Goal: Complete application form: Complete application form

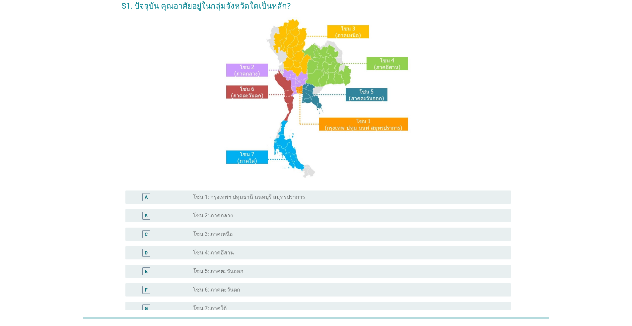
scroll to position [66, 0]
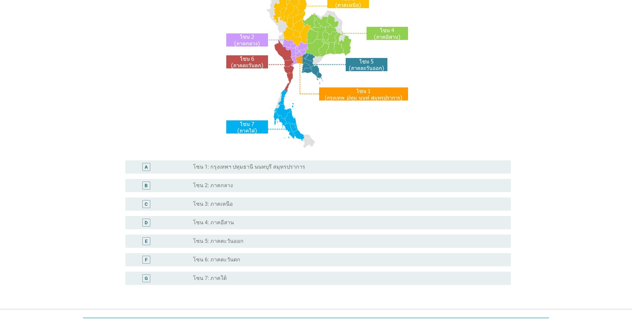
click at [146, 241] on div "E" at bounding box center [146, 241] width 3 height 7
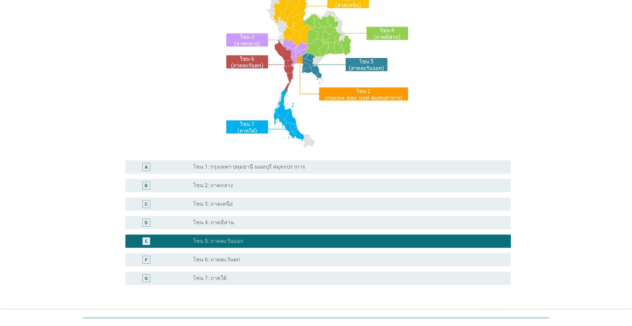
scroll to position [111, 0]
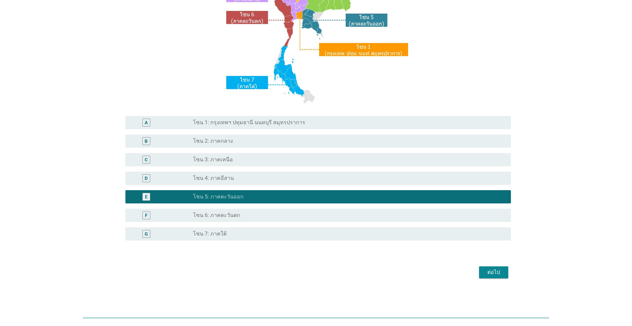
click at [491, 275] on div "ต่อไป" at bounding box center [493, 273] width 19 height 8
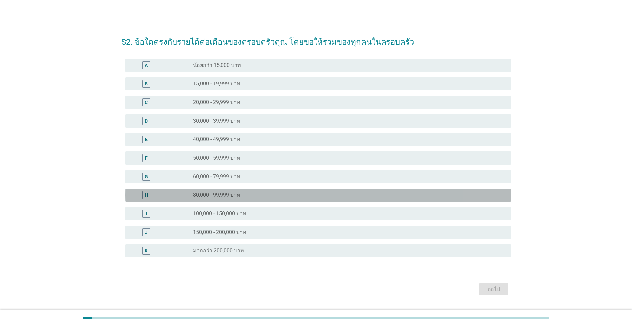
click at [145, 199] on div "H" at bounding box center [146, 195] width 8 height 8
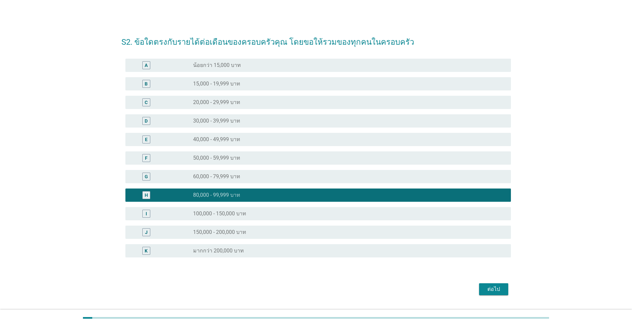
click at [495, 290] on div "ต่อไป" at bounding box center [493, 290] width 19 height 8
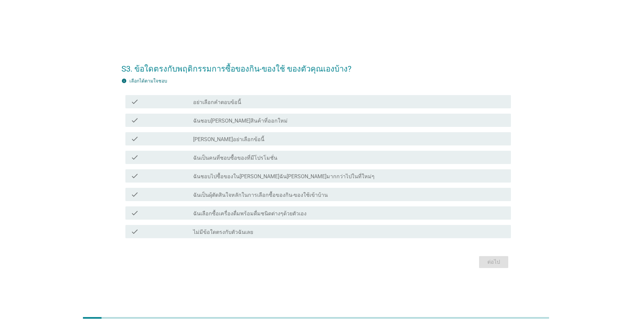
click at [133, 215] on icon "check" at bounding box center [135, 213] width 8 height 8
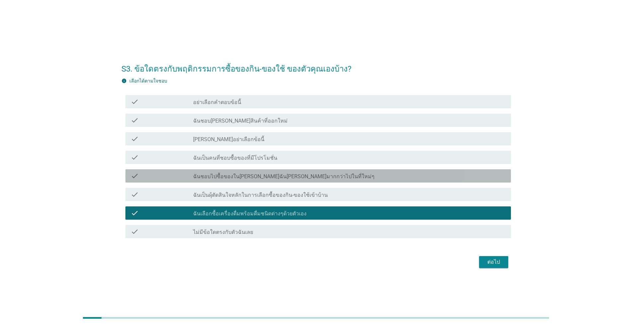
click at [134, 177] on icon "check" at bounding box center [135, 176] width 8 height 8
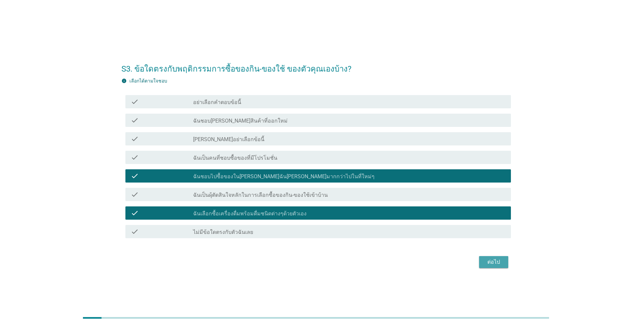
click at [495, 262] on div "ต่อไป" at bounding box center [493, 262] width 19 height 8
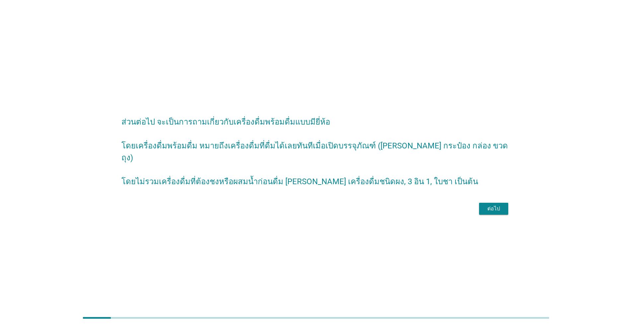
click at [487, 209] on div "ต่อไป" at bounding box center [493, 209] width 19 height 8
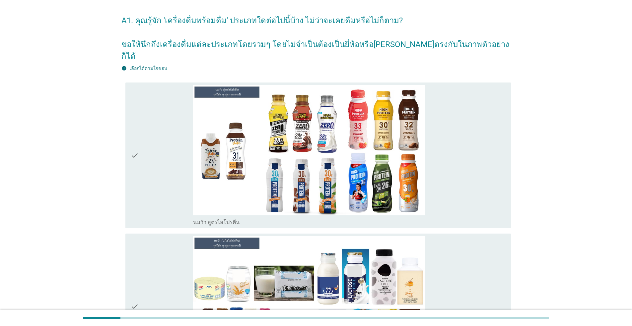
scroll to position [33, 0]
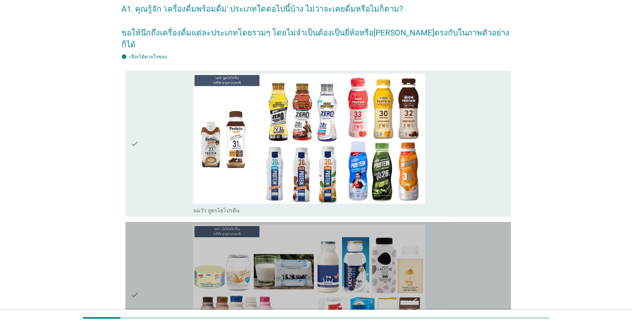
click at [151, 288] on div "check" at bounding box center [162, 295] width 62 height 141
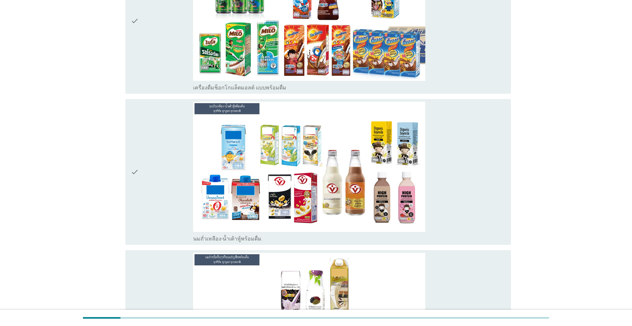
scroll to position [684, 0]
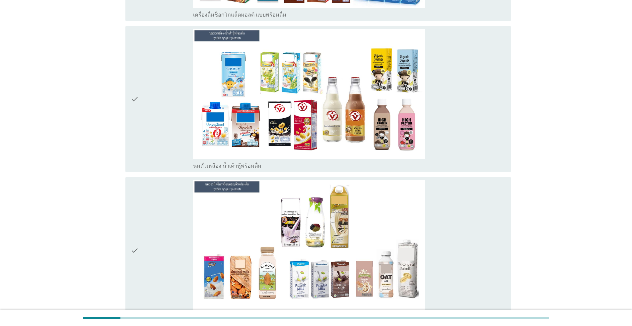
click at [156, 112] on div "check" at bounding box center [162, 99] width 62 height 141
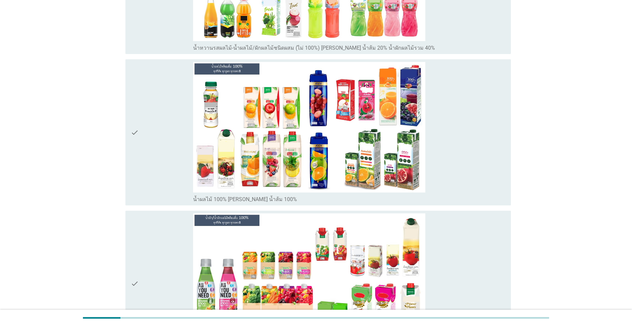
scroll to position [1599, 0]
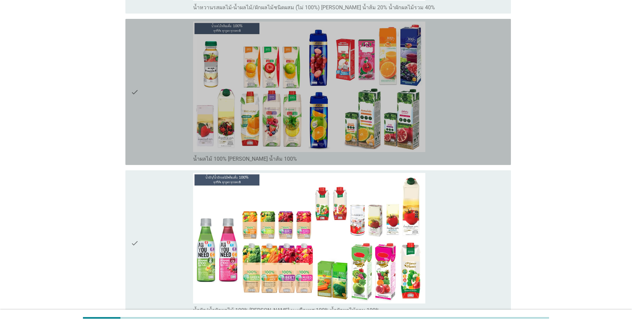
click at [156, 89] on div "check" at bounding box center [162, 92] width 62 height 141
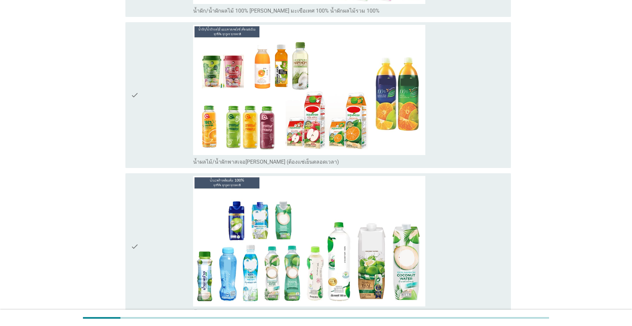
scroll to position [1912, 0]
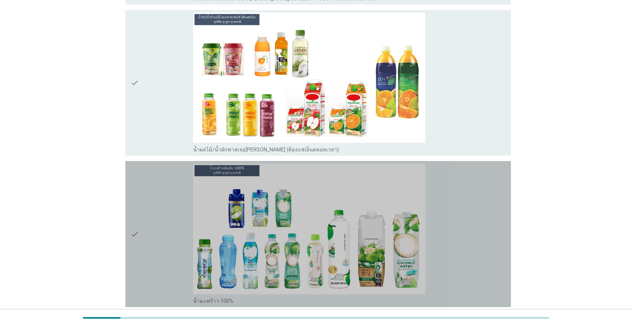
click at [161, 234] on div "check" at bounding box center [162, 234] width 62 height 141
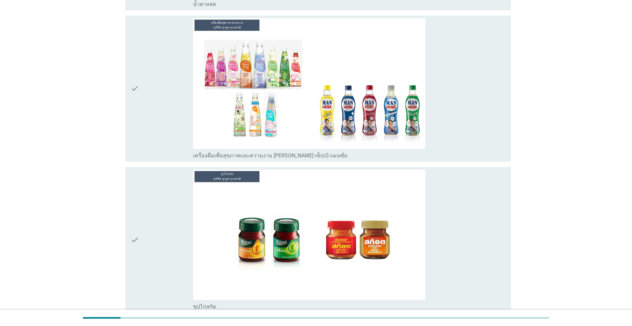
scroll to position [3350, 0]
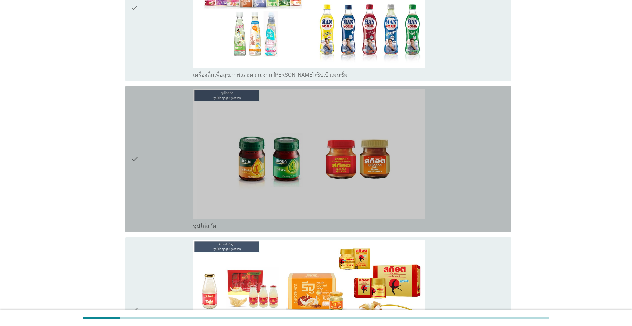
click at [155, 139] on div "check" at bounding box center [162, 159] width 62 height 141
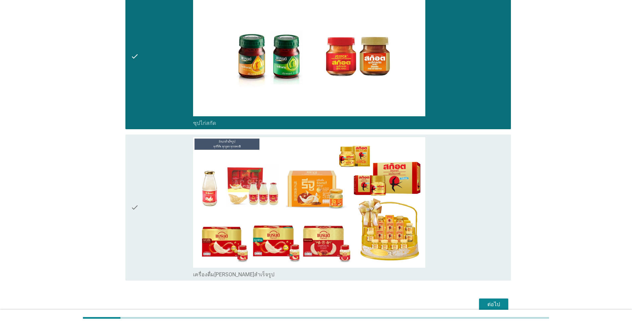
scroll to position [3416, 0]
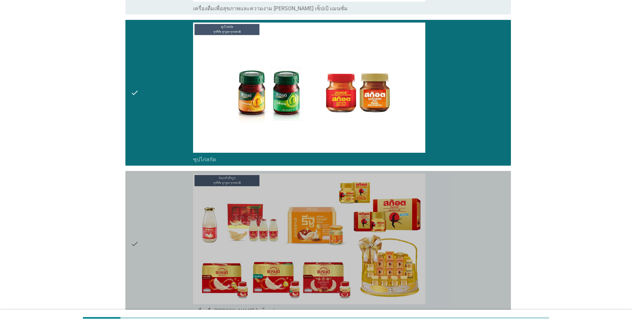
click at [172, 266] on div "check" at bounding box center [162, 244] width 62 height 141
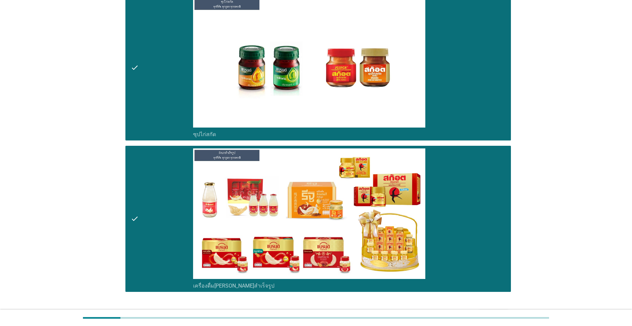
scroll to position [3439, 0]
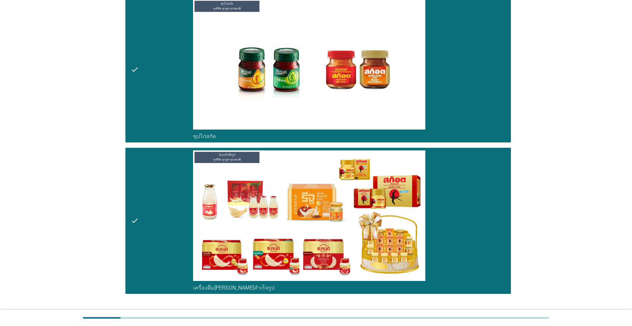
click at [503, 312] on button "ต่อไป" at bounding box center [493, 318] width 29 height 12
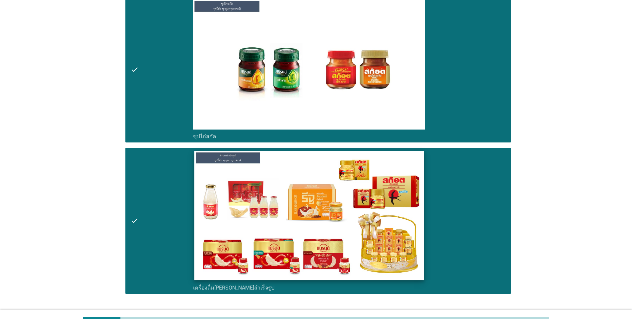
scroll to position [0, 0]
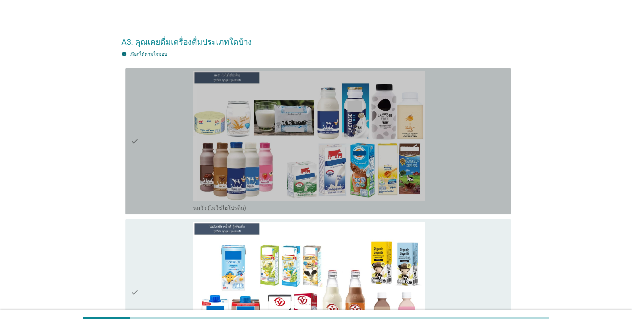
click at [166, 170] on div "check" at bounding box center [162, 141] width 62 height 141
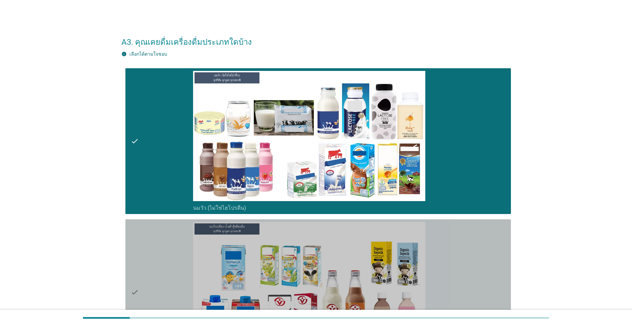
click at [156, 283] on div "check" at bounding box center [162, 292] width 62 height 141
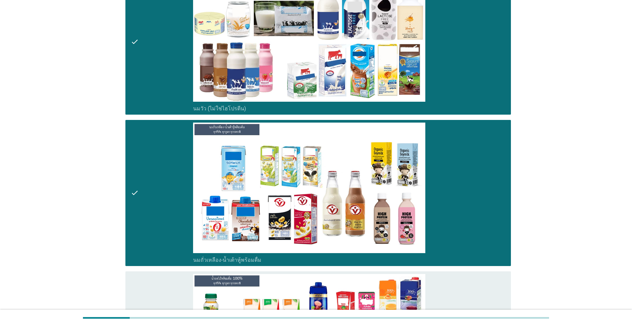
scroll to position [232, 0]
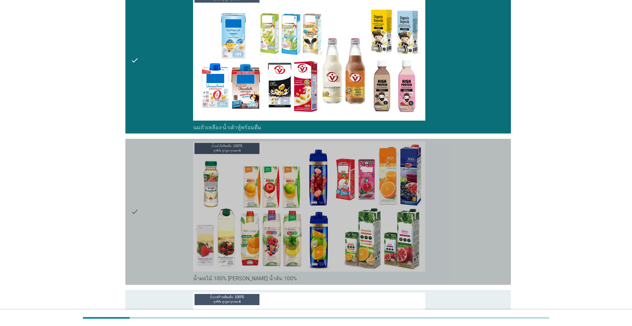
click at [162, 252] on div "check" at bounding box center [162, 212] width 62 height 141
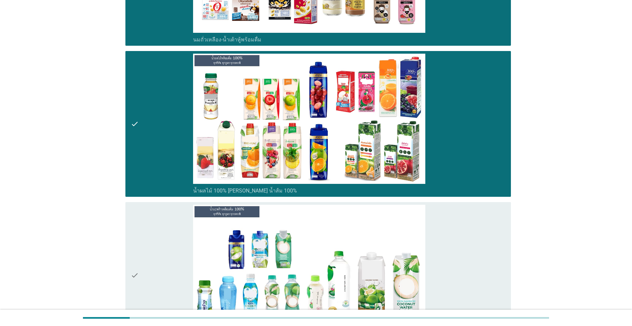
scroll to position [332, 0]
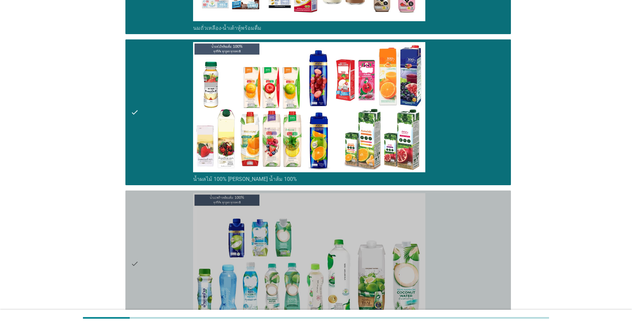
click at [166, 276] on div "check" at bounding box center [162, 263] width 62 height 141
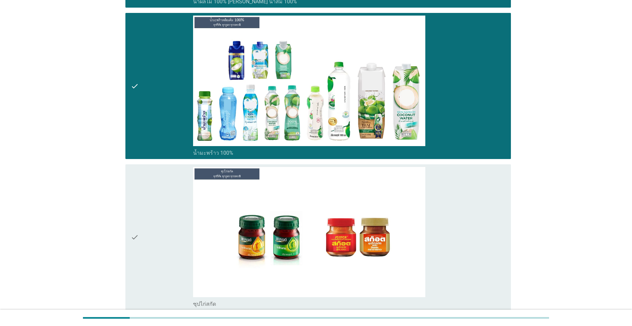
scroll to position [723, 0]
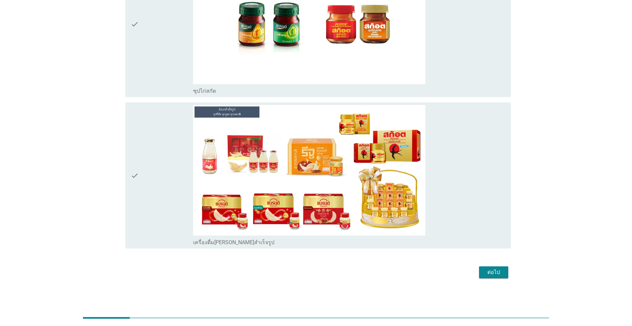
click at [169, 52] on div "check" at bounding box center [162, 24] width 62 height 141
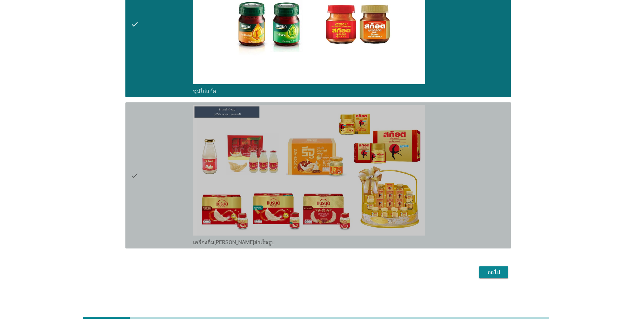
click at [164, 146] on div "check" at bounding box center [162, 175] width 62 height 141
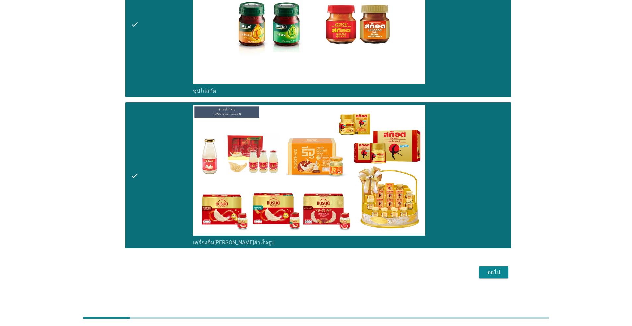
click at [492, 270] on div "ต่อไป" at bounding box center [493, 273] width 19 height 8
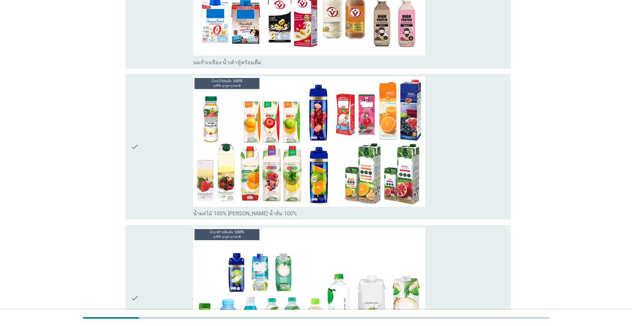
scroll to position [322, 0]
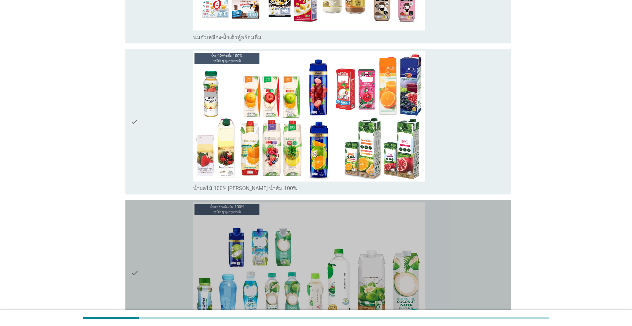
click at [170, 269] on div "check" at bounding box center [162, 273] width 62 height 141
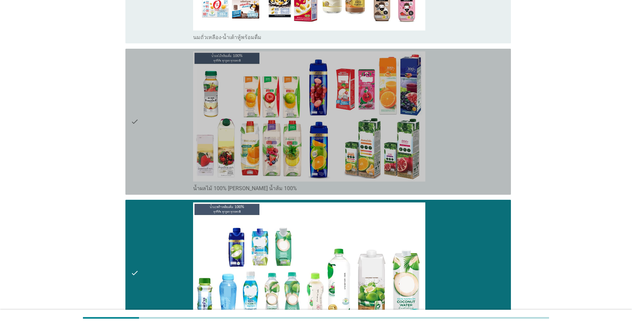
click at [166, 126] on div "check" at bounding box center [162, 121] width 62 height 141
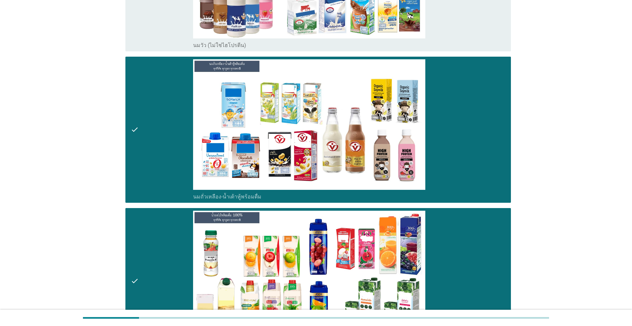
scroll to position [43, 0]
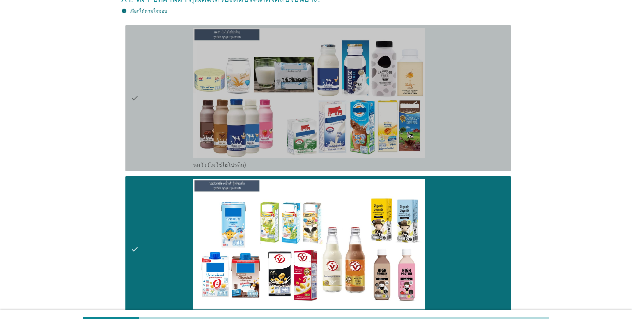
click at [181, 140] on div "check" at bounding box center [162, 98] width 62 height 141
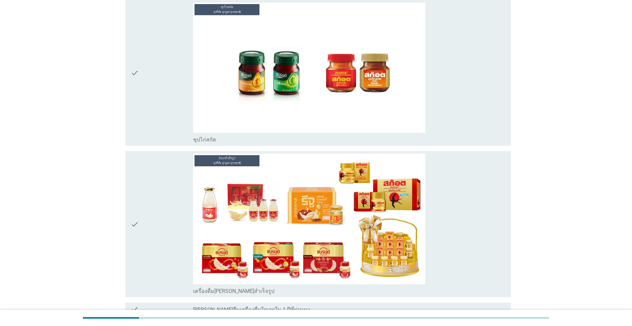
scroll to position [741, 0]
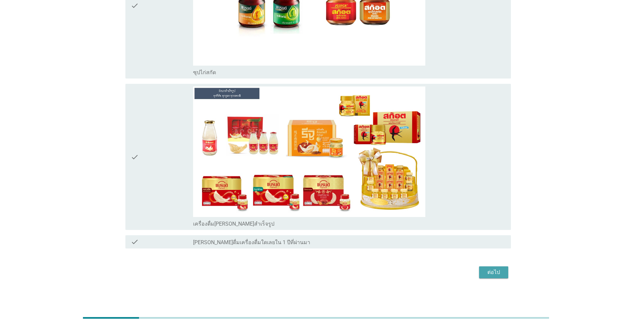
click at [496, 275] on div "ต่อไป" at bounding box center [493, 273] width 19 height 8
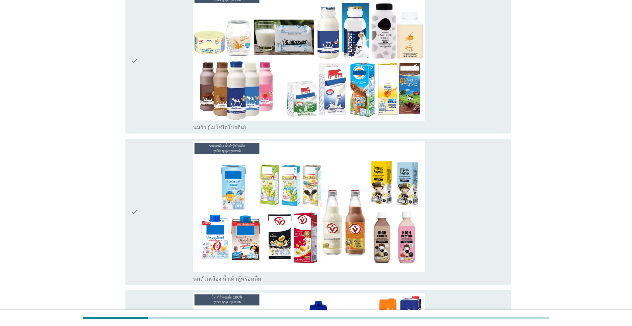
scroll to position [66, 0]
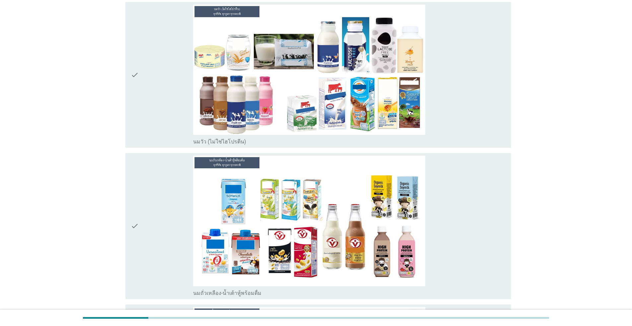
click at [154, 210] on div "check" at bounding box center [162, 226] width 62 height 141
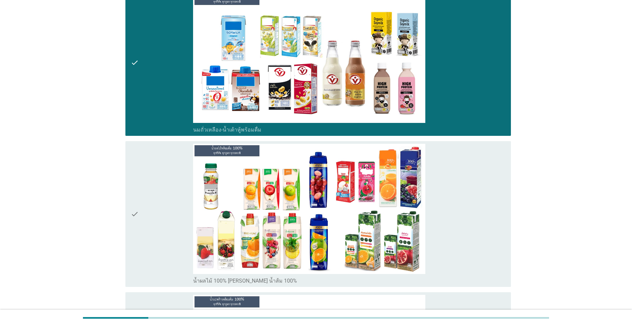
scroll to position [232, 0]
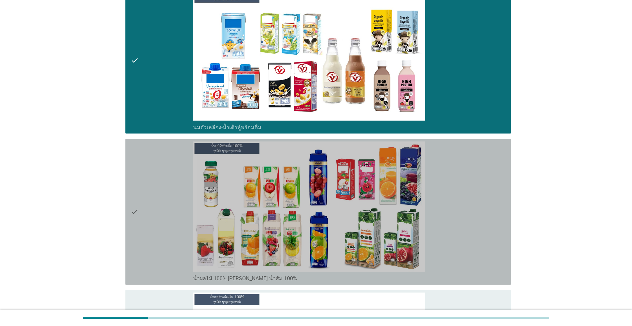
click at [166, 231] on div "check" at bounding box center [162, 212] width 62 height 141
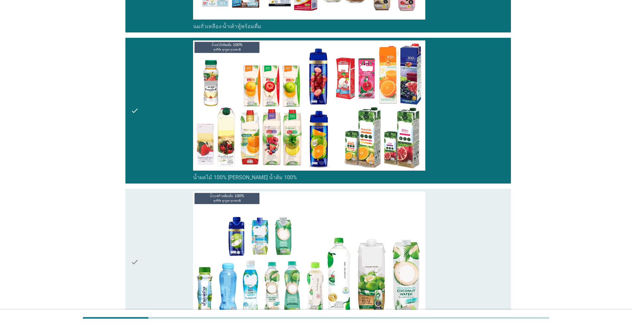
scroll to position [438, 0]
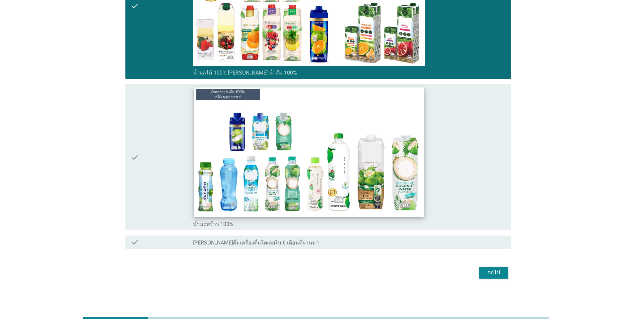
click at [200, 176] on img at bounding box center [309, 152] width 230 height 129
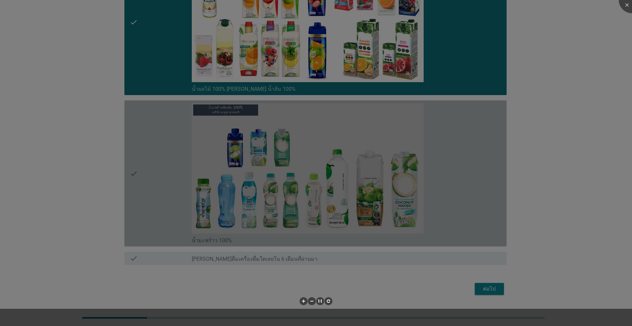
scroll to position [422, 0]
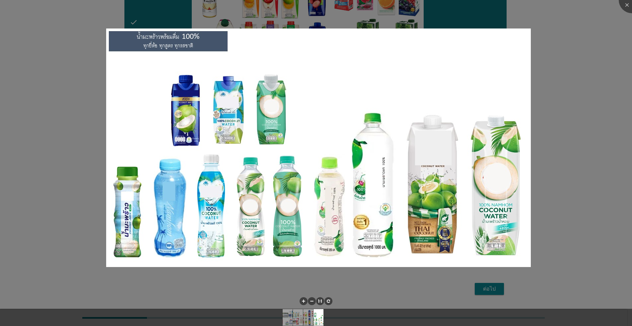
click at [537, 130] on div at bounding box center [316, 163] width 632 height 326
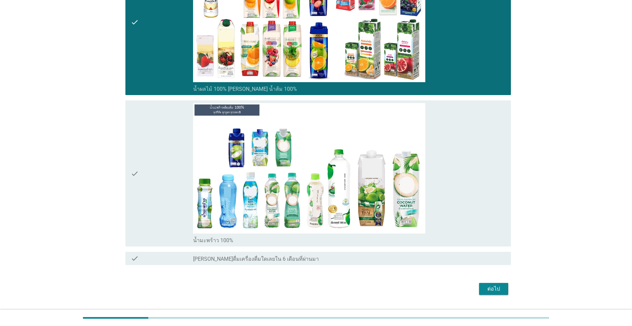
click at [156, 186] on div "check" at bounding box center [162, 173] width 62 height 141
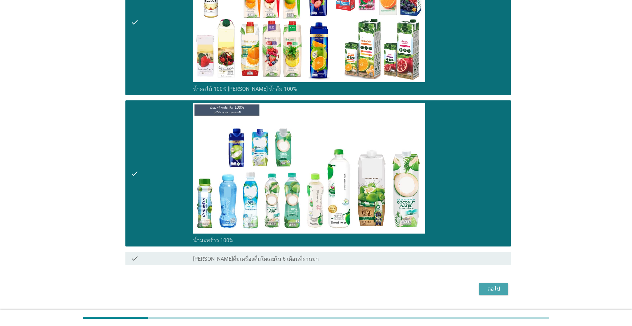
click at [486, 291] on div "ต่อไป" at bounding box center [493, 289] width 19 height 8
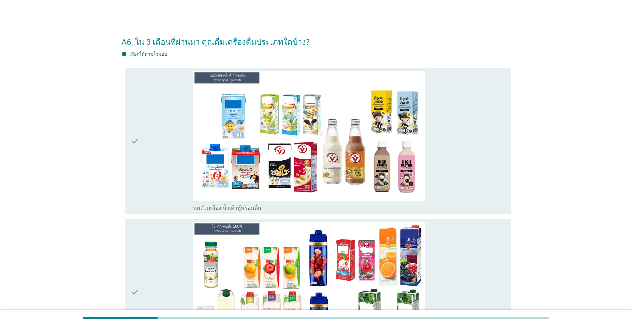
click at [448, 285] on div "check_box น้ำผลไม้ 100% เช่น น้ำส้ม 100%" at bounding box center [349, 292] width 312 height 141
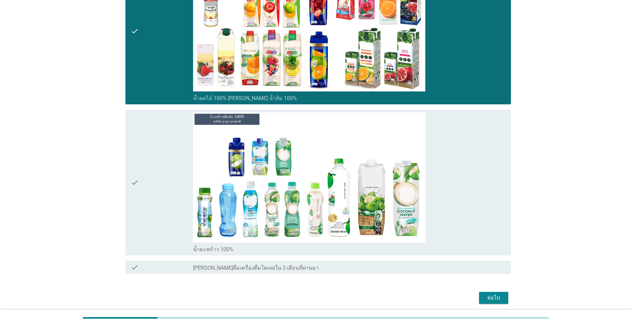
scroll to position [265, 0]
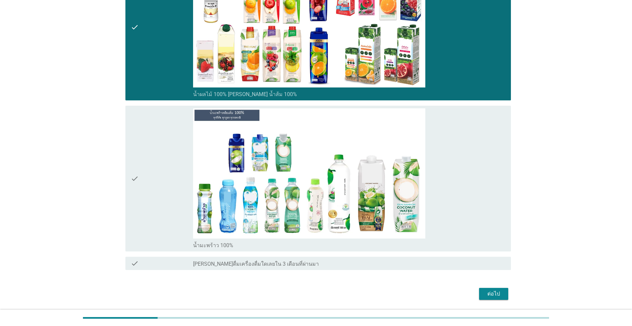
click at [473, 203] on div "check_box น้ำมะพร้าว 100%" at bounding box center [349, 178] width 312 height 141
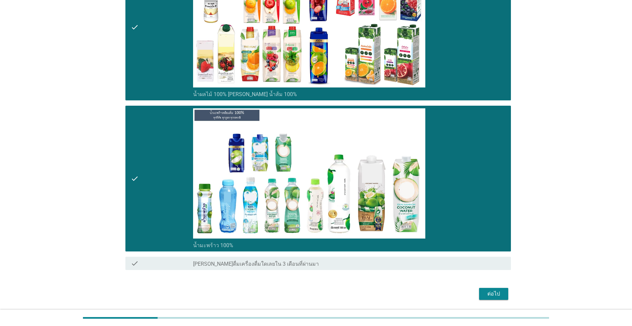
click at [498, 295] on div "ต่อไป" at bounding box center [493, 294] width 19 height 8
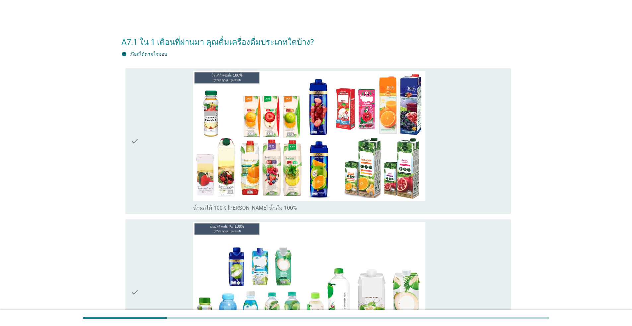
click at [453, 190] on div "check_box น้ำผลไม้ 100% เช่น น้ำส้ม 100%" at bounding box center [349, 141] width 312 height 141
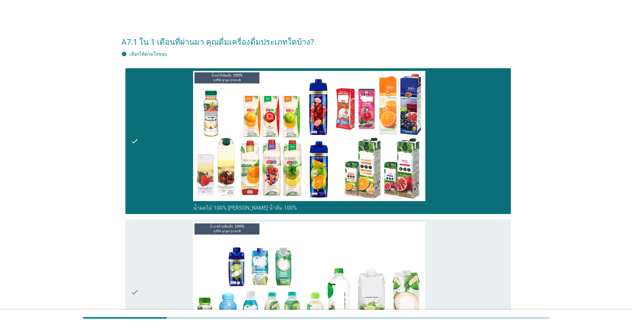
click at [463, 271] on div "check_box น้ำมะพร้าว 100%" at bounding box center [349, 292] width 312 height 141
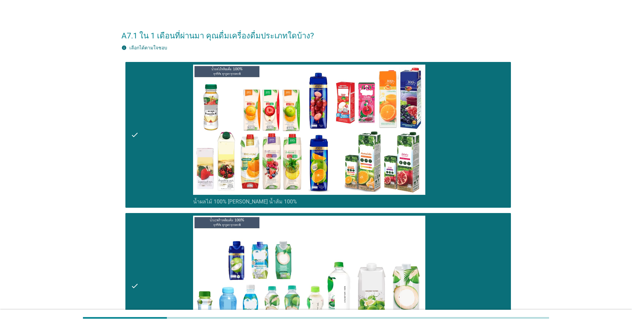
scroll to position [135, 0]
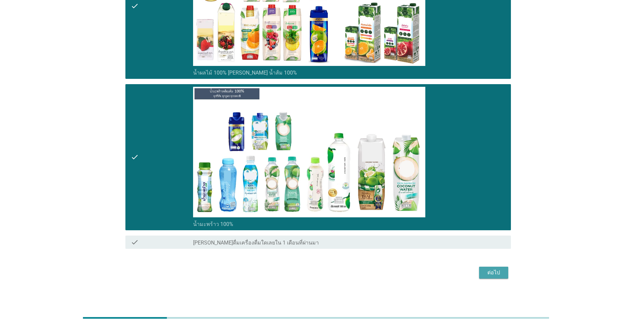
click at [493, 271] on div "ต่อไป" at bounding box center [493, 273] width 19 height 8
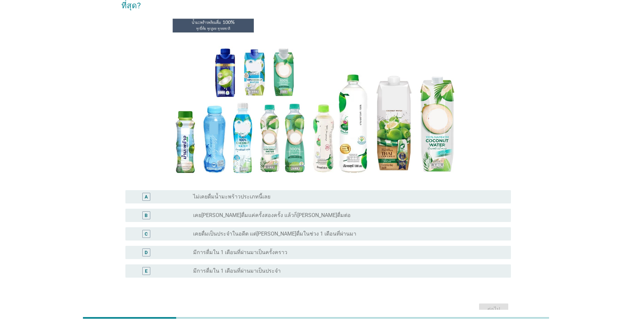
scroll to position [33, 0]
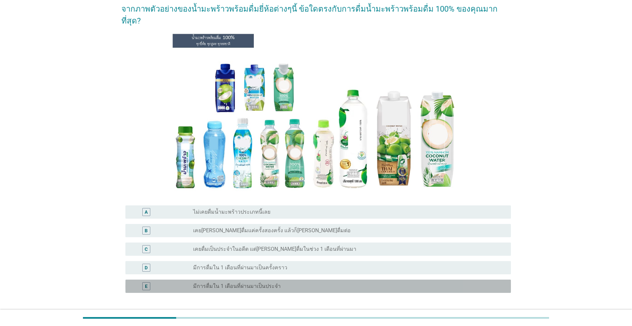
click at [158, 280] on div "E radio_button_unchecked มีการดื่มใน 1 เดือนที่ผ่านมาเป็นประจำ" at bounding box center [317, 286] width 385 height 13
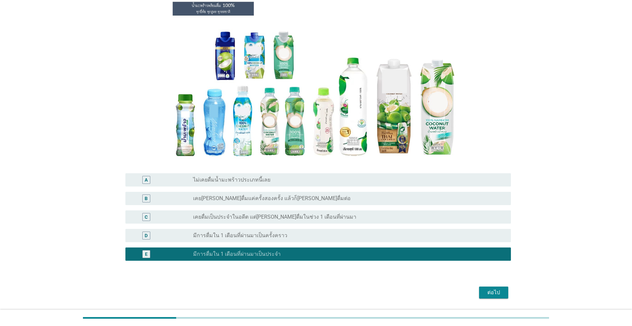
scroll to position [74, 0]
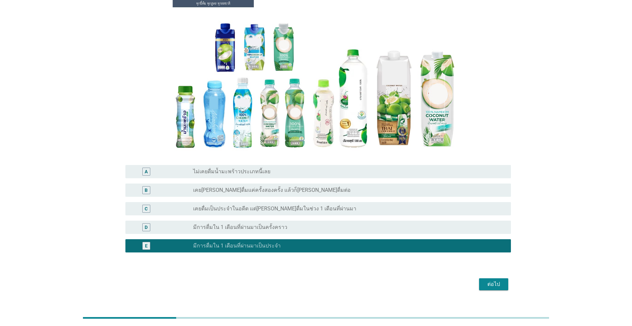
click at [498, 279] on button "ต่อไป" at bounding box center [493, 285] width 29 height 12
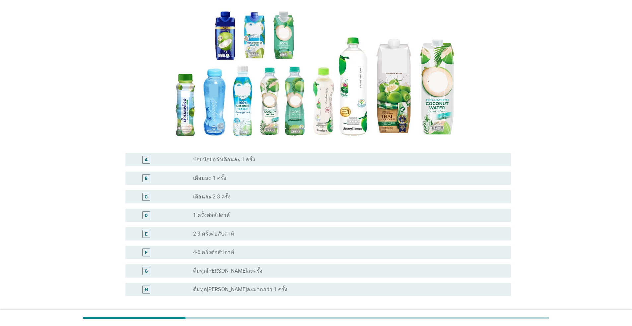
scroll to position [0, 0]
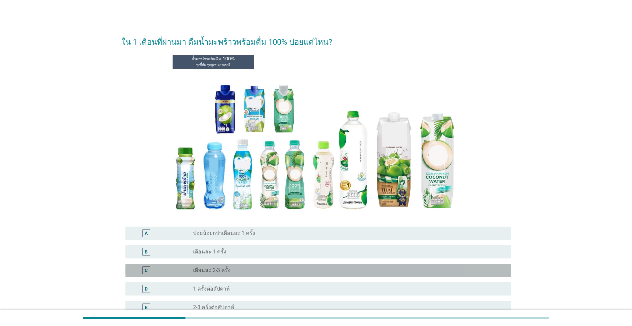
click at [167, 269] on div "C" at bounding box center [162, 271] width 62 height 8
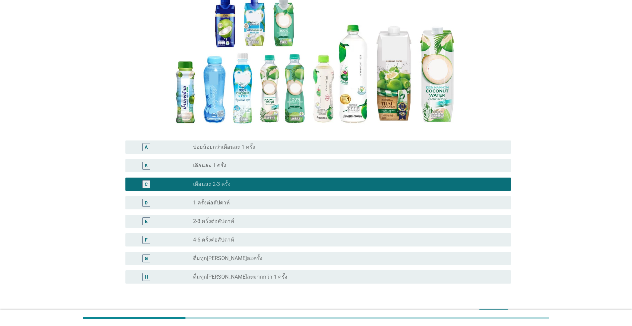
scroll to position [129, 0]
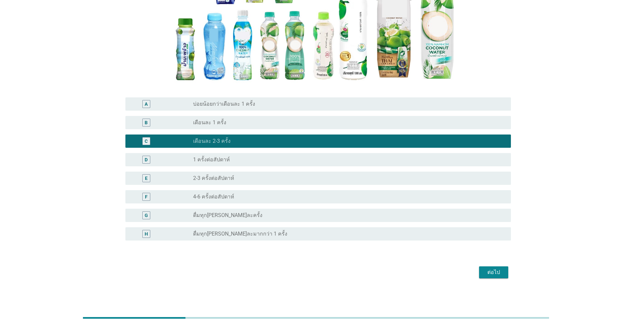
click at [233, 160] on div "radio_button_unchecked 1 ครั้งต่อสัปดาห์" at bounding box center [346, 160] width 307 height 7
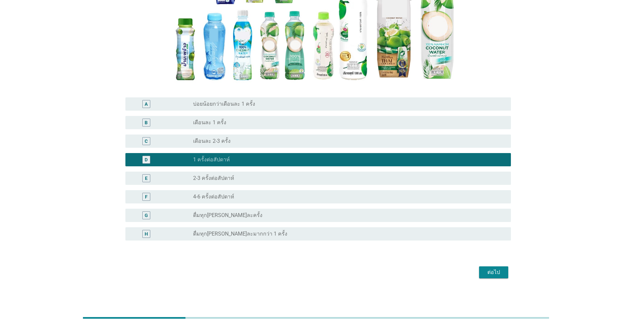
click at [485, 271] on div "ต่อไป" at bounding box center [493, 273] width 19 height 8
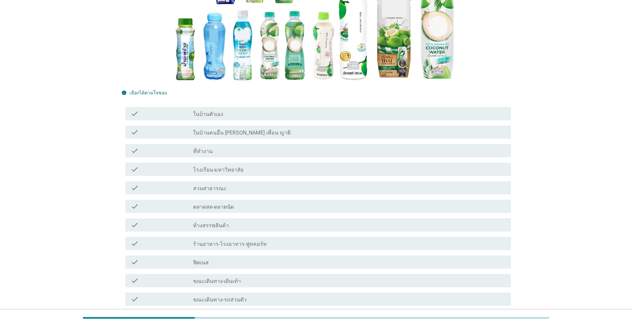
scroll to position [0, 0]
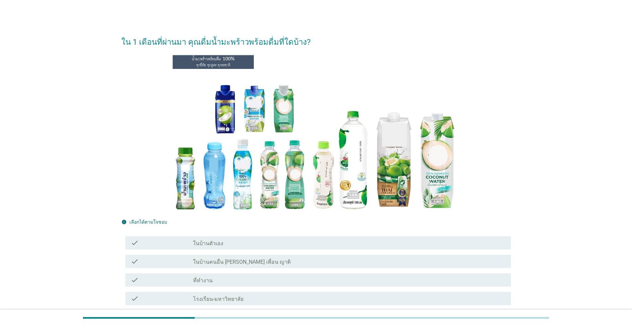
click at [311, 243] on div "check_box_outline_blank ในบ้านตัวเอง" at bounding box center [349, 243] width 312 height 8
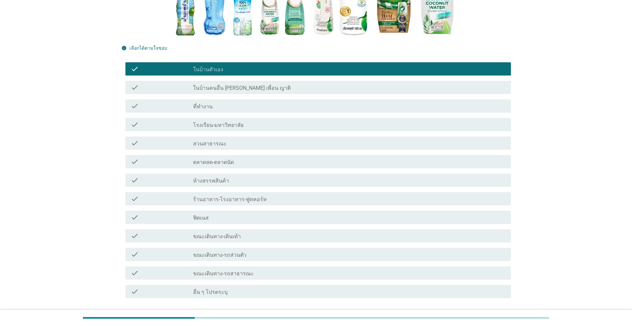
scroll to position [199, 0]
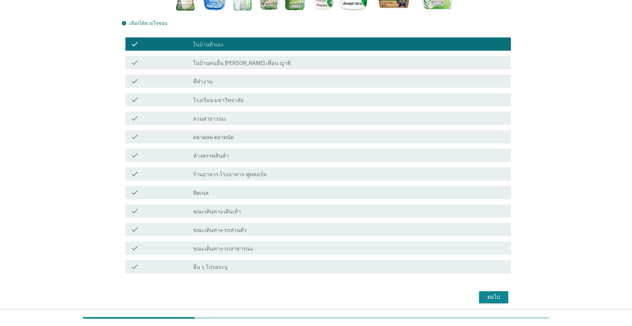
click at [341, 86] on div "check check_box_outline_blank ที่ทำงาน" at bounding box center [317, 81] width 385 height 13
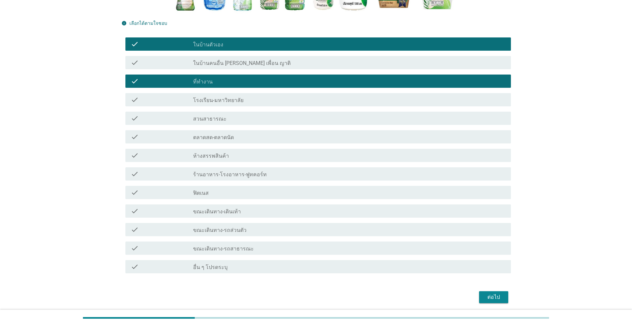
click at [489, 296] on div "ต่อไป" at bounding box center [493, 298] width 19 height 8
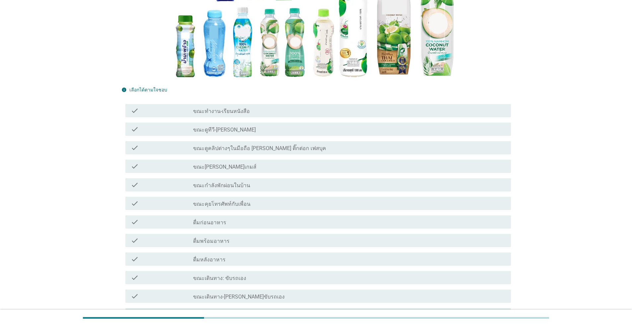
scroll to position [133, 0]
click at [270, 127] on div "check_box_outline_blank ขณะดูทีวี-ซีรี่" at bounding box center [349, 129] width 312 height 8
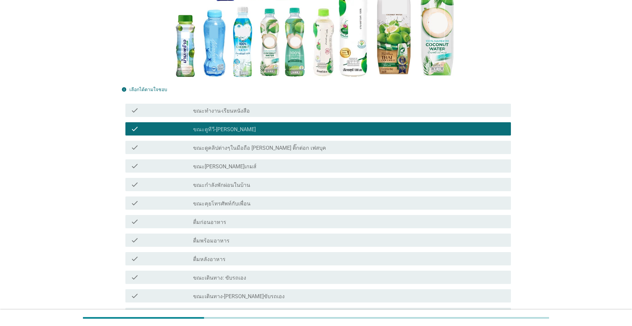
click at [318, 150] on div "check_box_outline_blank ขณะดูคลิปต่างๆในมือถือ เช่น ติ๊กต่อก เฟสบุค" at bounding box center [349, 148] width 312 height 8
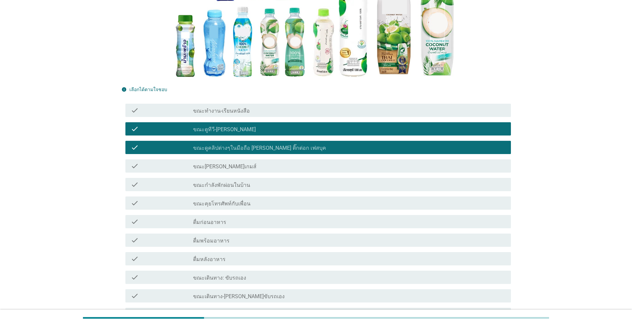
click at [287, 184] on div "check_box_outline_blank ขณะกำลังพักผ่อนในบ้าน" at bounding box center [349, 185] width 312 height 8
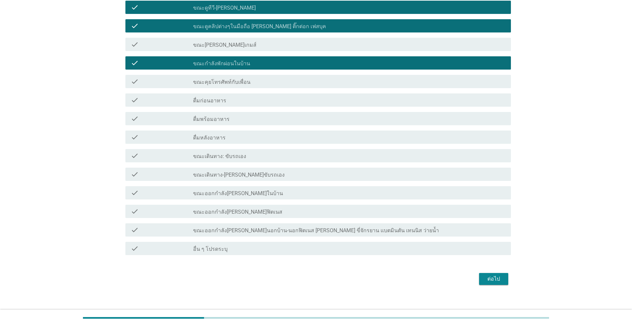
scroll to position [261, 0]
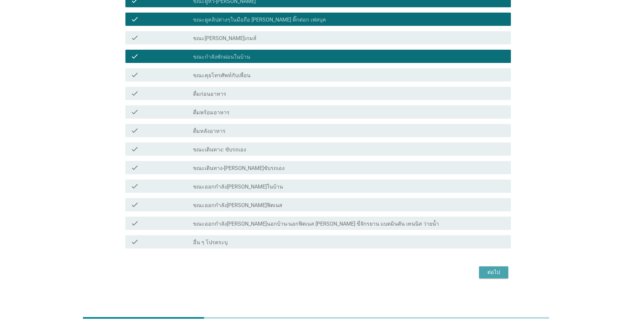
click at [488, 273] on div "ต่อไป" at bounding box center [493, 273] width 19 height 8
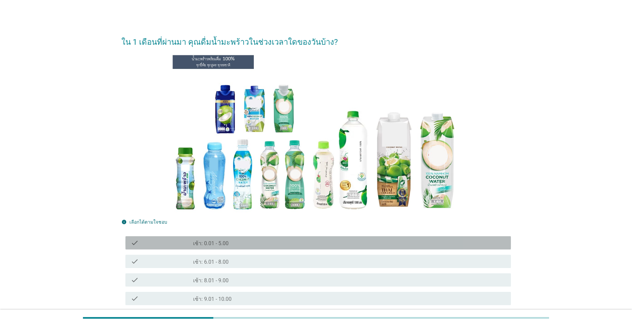
click at [294, 245] on div "check_box_outline_blank เช้า: 0.01 - 5.00" at bounding box center [349, 243] width 312 height 8
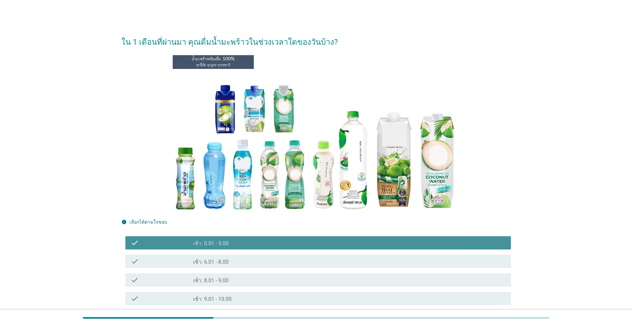
click at [292, 243] on div "check_box_outline_blank เช้า: 0.01 - 5.00" at bounding box center [349, 243] width 312 height 8
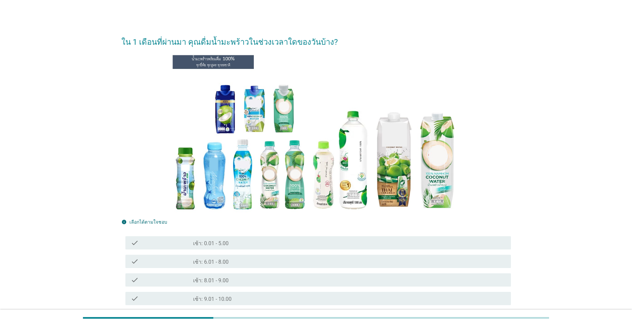
click at [271, 298] on div "check_box_outline_blank เช้า: 9.01 - 10.00" at bounding box center [349, 299] width 312 height 8
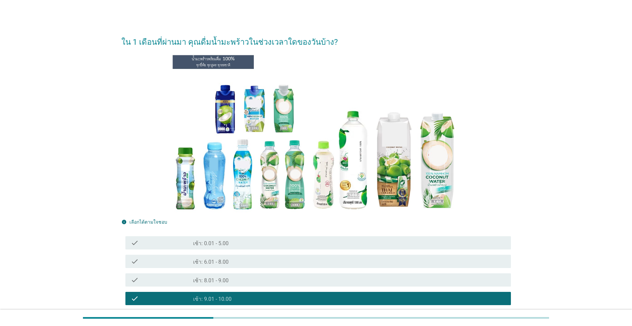
scroll to position [166, 0]
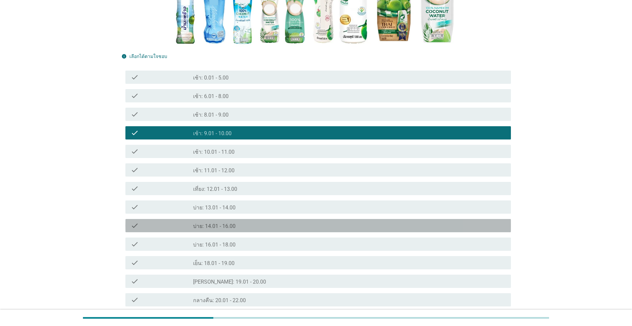
click at [295, 227] on div "check_box_outline_blank บ่าย: 14.01 - 16.00" at bounding box center [349, 226] width 312 height 8
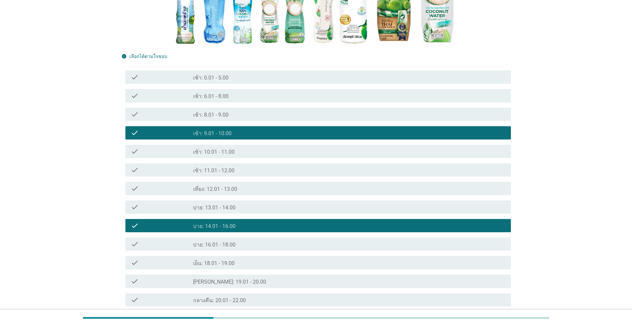
click at [308, 206] on div "check_box_outline_blank บ่าย: 13.01 - 14.00" at bounding box center [349, 207] width 312 height 8
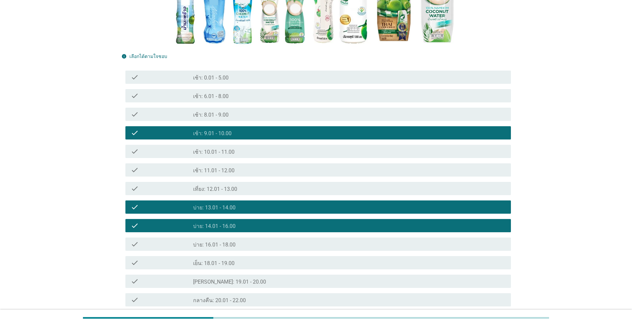
click at [304, 227] on div "check_box_outline_blank บ่าย: 14.01 - 16.00" at bounding box center [349, 226] width 312 height 8
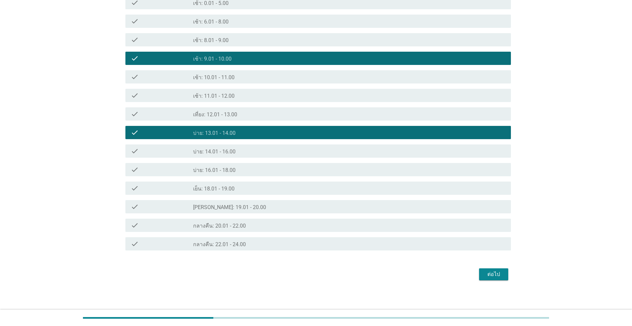
scroll to position [242, 0]
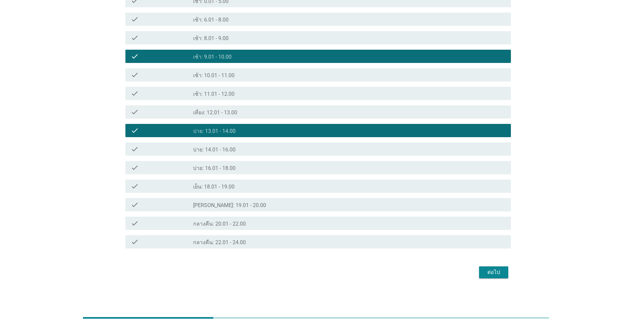
click at [500, 271] on div "ต่อไป" at bounding box center [493, 273] width 19 height 8
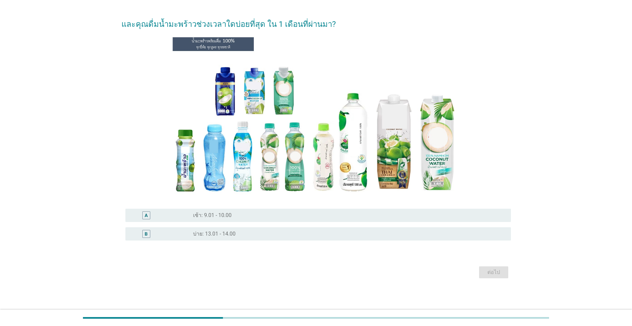
scroll to position [0, 0]
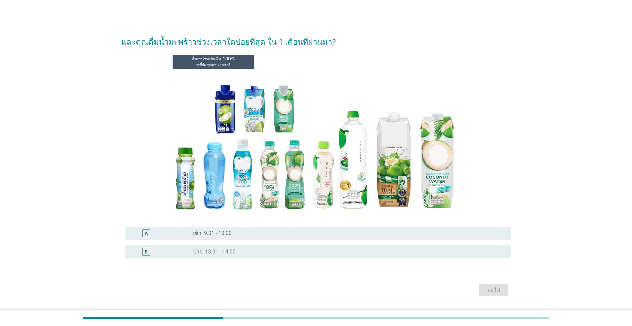
click at [360, 232] on div "radio_button_unchecked เช้า: 9.01 - 10.00" at bounding box center [346, 233] width 307 height 7
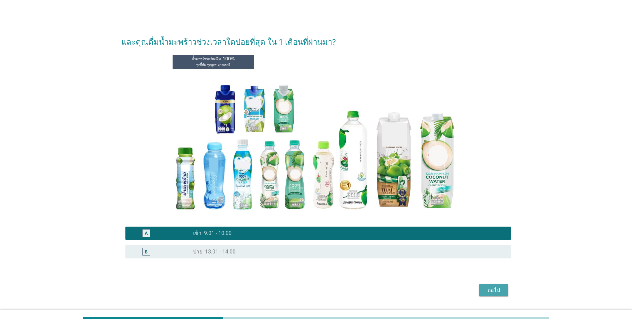
click at [490, 288] on div "ต่อไป" at bounding box center [493, 291] width 19 height 8
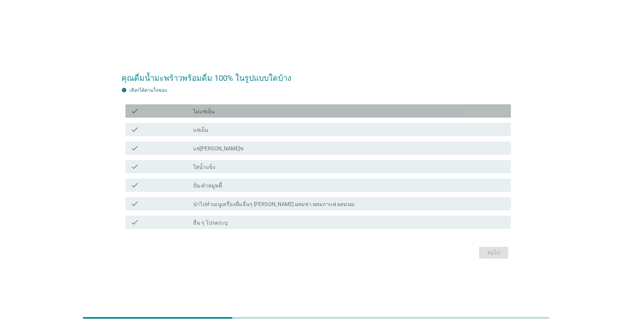
drag, startPoint x: 280, startPoint y: 112, endPoint x: 284, endPoint y: 116, distance: 5.9
click at [281, 112] on div "check_box_outline_blank ไม่แช่เย็น" at bounding box center [349, 111] width 312 height 8
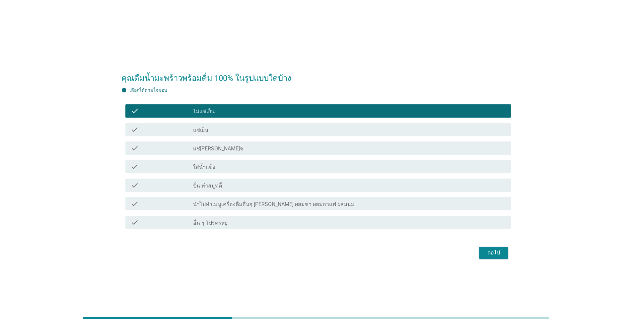
click at [347, 134] on div "check check_box_outline_blank แช่เย็น" at bounding box center [317, 129] width 385 height 13
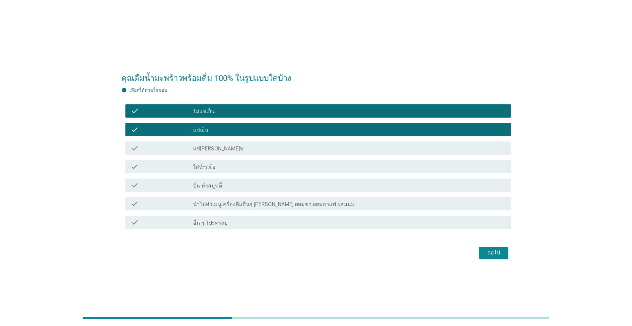
click at [500, 254] on div "ต่อไป" at bounding box center [493, 253] width 19 height 8
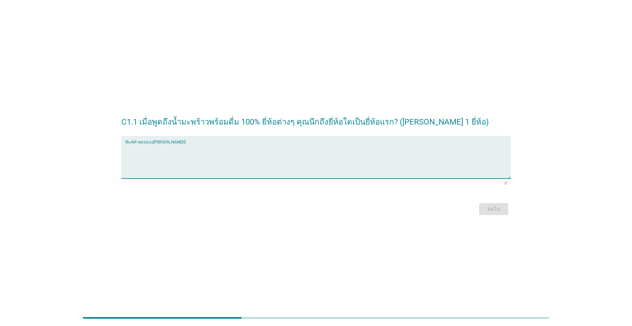
click at [272, 157] on textarea "พิมพ์คำตอบของคุณ ที่นี่" at bounding box center [317, 161] width 385 height 35
type textarea "COCOMAX"
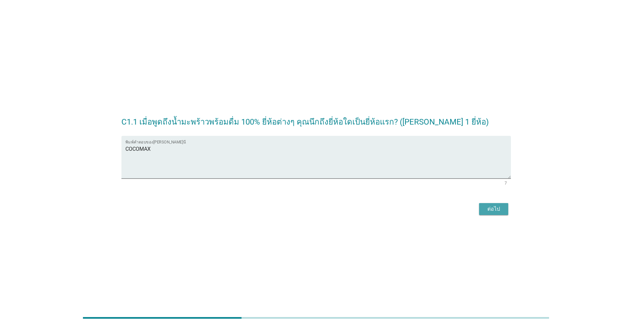
click at [492, 211] on div "ต่อไป" at bounding box center [493, 209] width 19 height 8
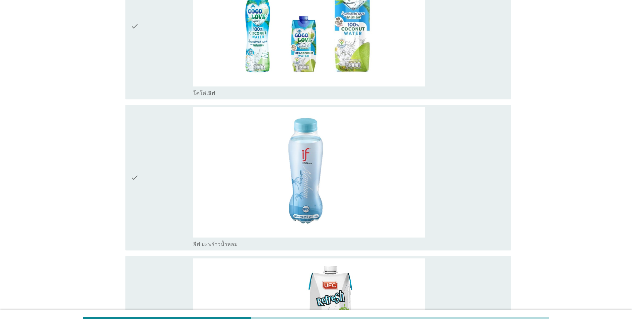
scroll to position [453, 0]
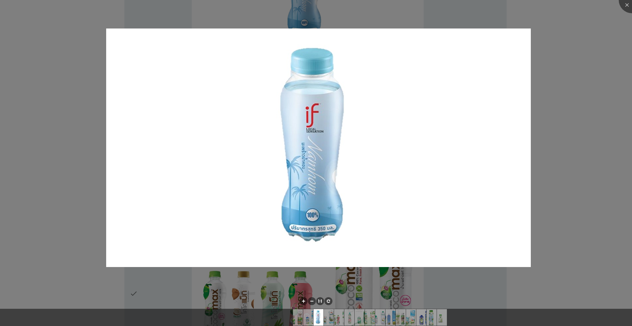
click at [574, 97] on div at bounding box center [316, 163] width 632 height 326
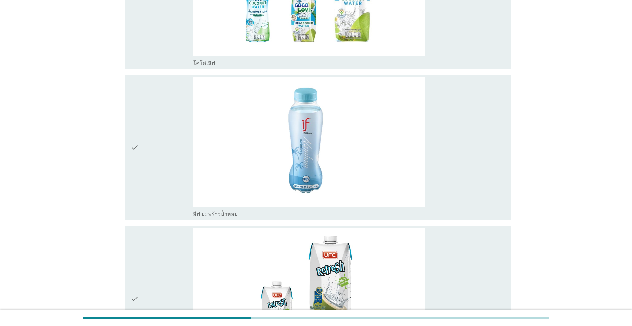
scroll to position [254, 0]
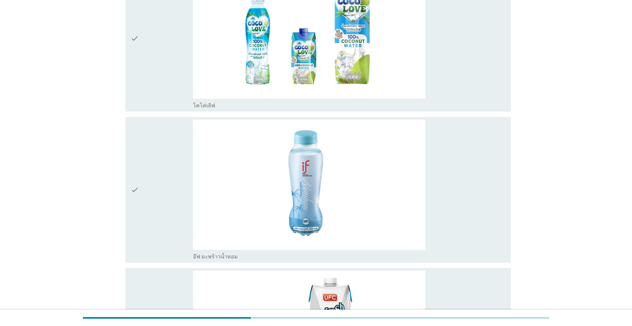
click at [146, 164] on div "check" at bounding box center [162, 190] width 62 height 141
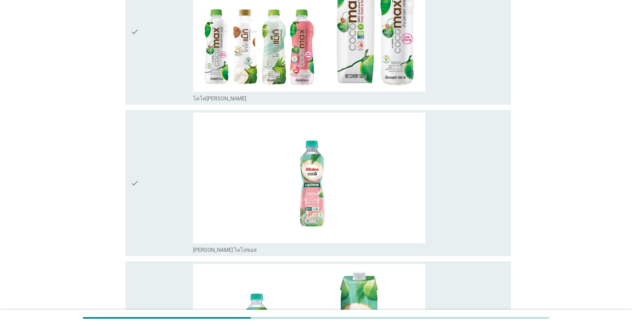
scroll to position [744, 0]
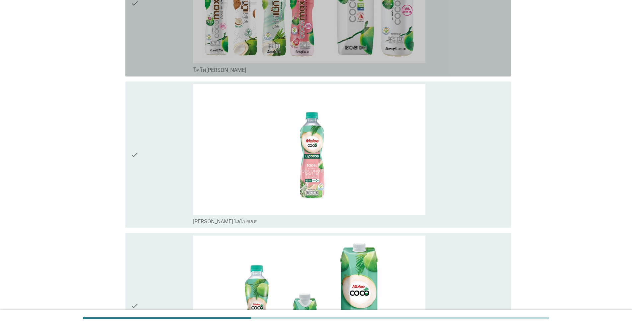
click at [138, 31] on icon "check" at bounding box center [135, 3] width 8 height 141
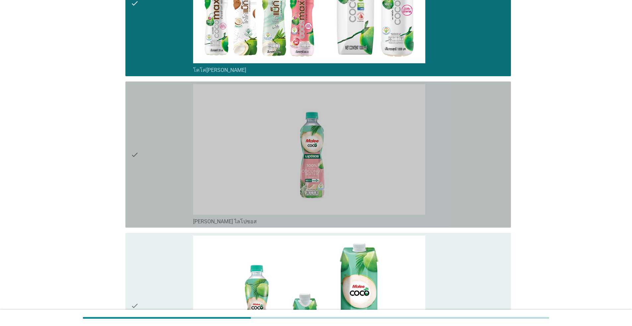
click at [135, 180] on icon "check" at bounding box center [135, 154] width 8 height 141
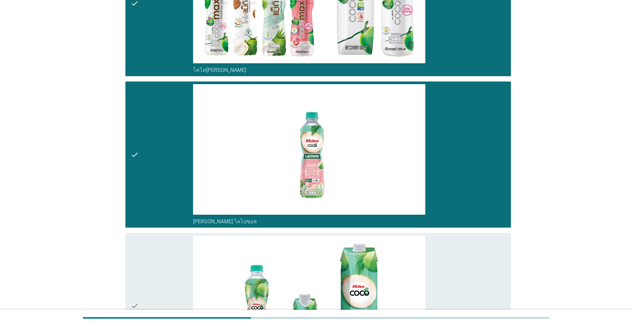
click at [144, 276] on div "check" at bounding box center [162, 306] width 62 height 141
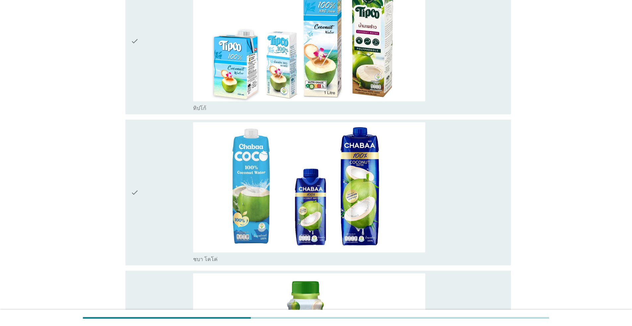
scroll to position [1771, 0]
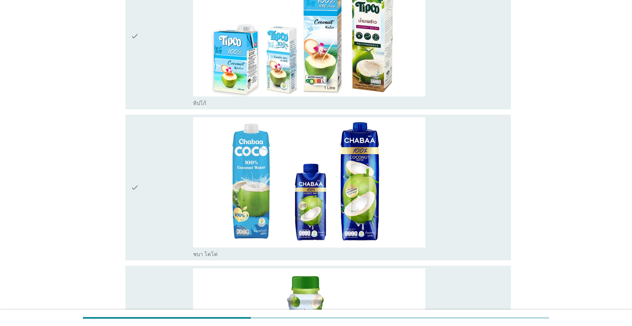
click at [141, 212] on div "check" at bounding box center [162, 187] width 62 height 141
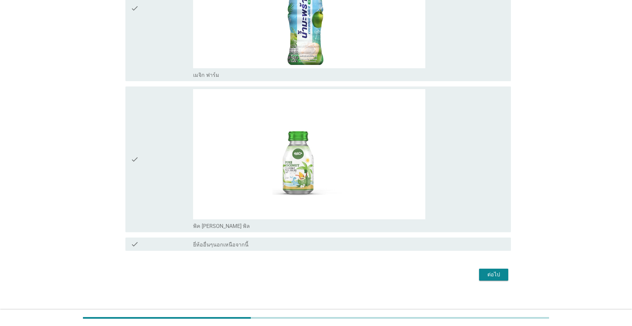
scroll to position [2103, 0]
click at [495, 276] on div "ต่อไป" at bounding box center [493, 274] width 19 height 8
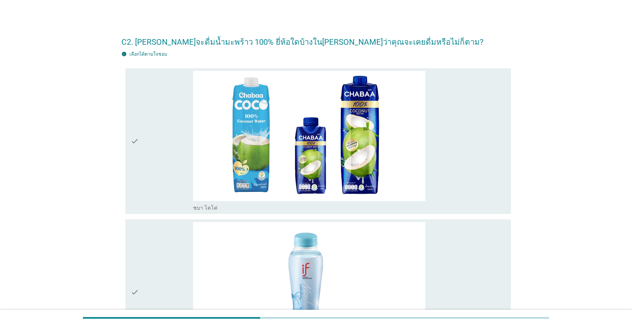
click at [139, 269] on div "check" at bounding box center [162, 292] width 62 height 141
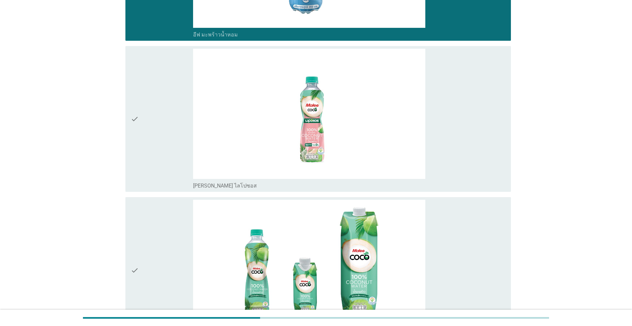
scroll to position [330, 0]
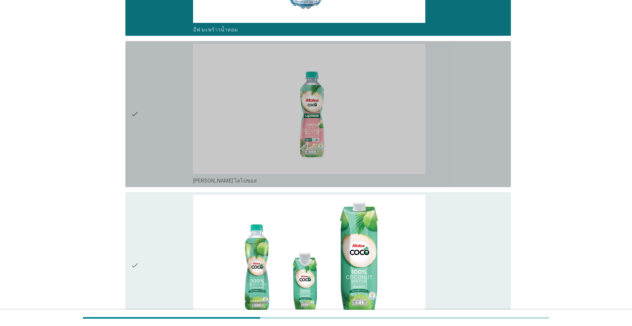
click at [150, 141] on div "check" at bounding box center [162, 114] width 62 height 141
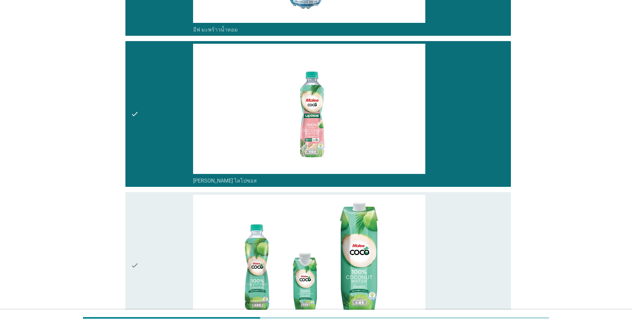
click at [130, 267] on div "check check_box_outline_blank มาลีโคโค่" at bounding box center [317, 265] width 385 height 146
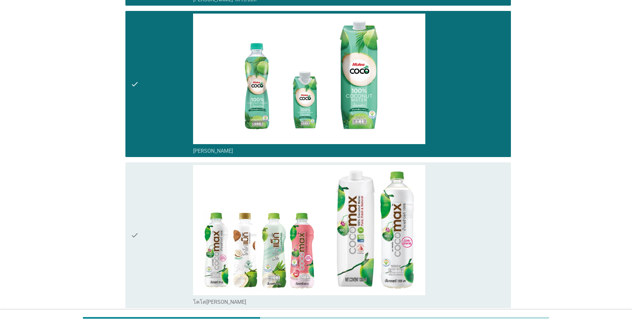
scroll to position [590, 0]
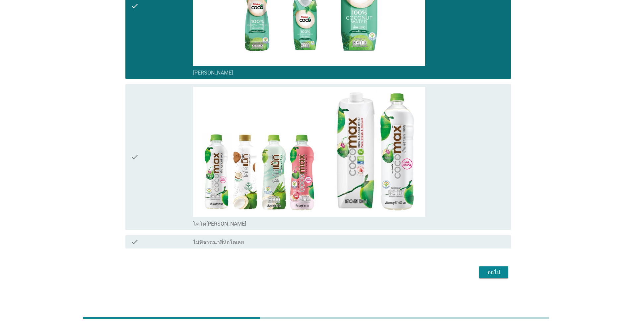
click at [153, 173] on div "check" at bounding box center [162, 157] width 62 height 141
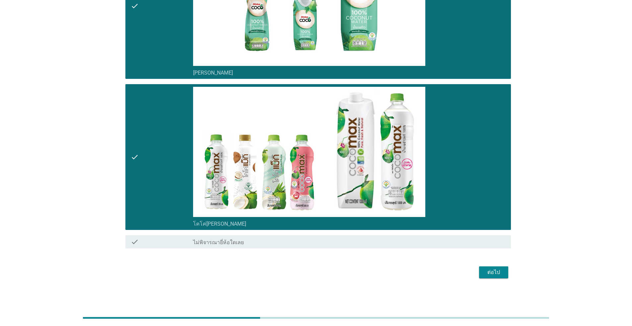
click at [493, 273] on div "ต่อไป" at bounding box center [493, 273] width 19 height 8
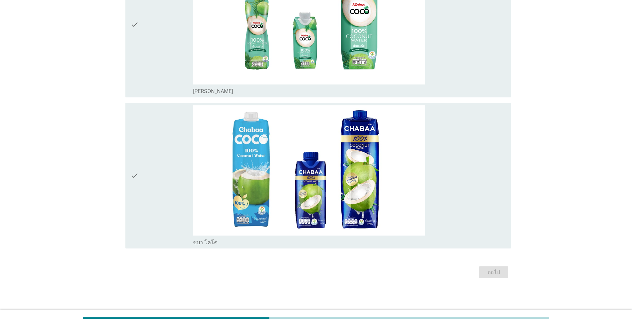
scroll to position [0, 0]
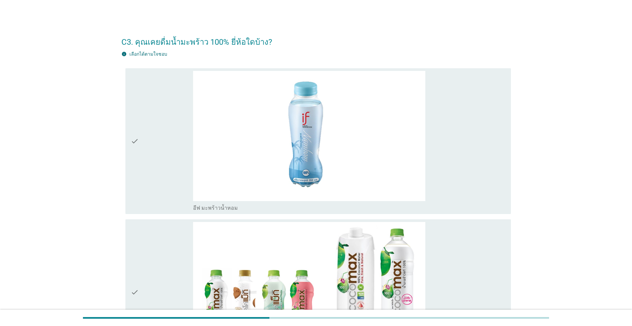
click at [132, 281] on icon "check" at bounding box center [135, 292] width 8 height 141
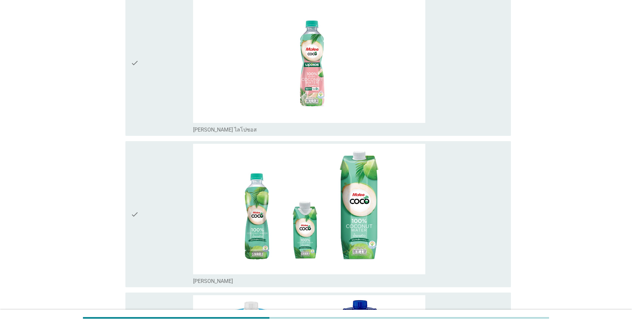
scroll to position [390, 0]
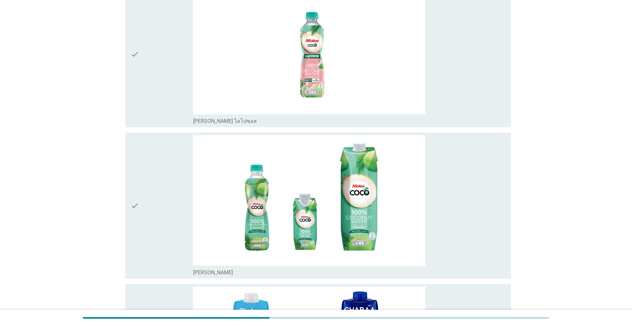
click at [158, 88] on div "check" at bounding box center [162, 54] width 62 height 141
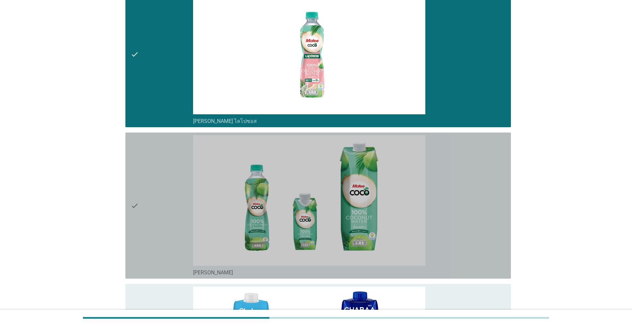
click at [151, 232] on div "check" at bounding box center [162, 205] width 62 height 141
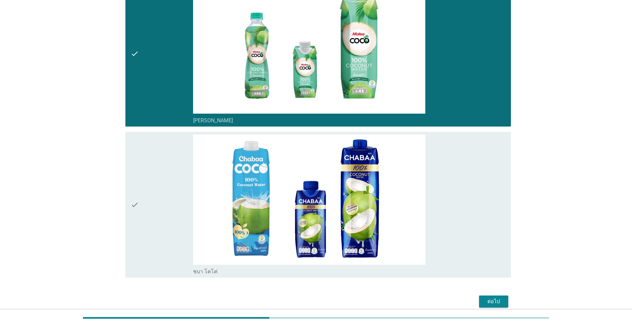
scroll to position [571, 0]
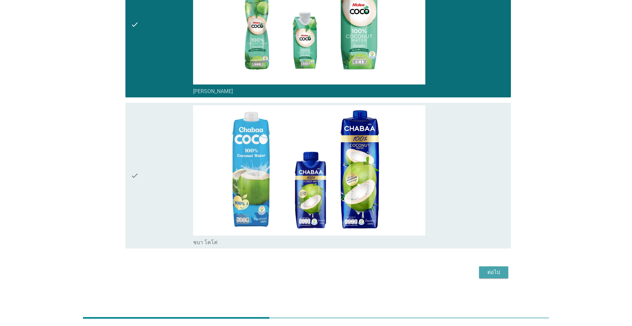
click at [489, 272] on div "ต่อไป" at bounding box center [493, 273] width 19 height 8
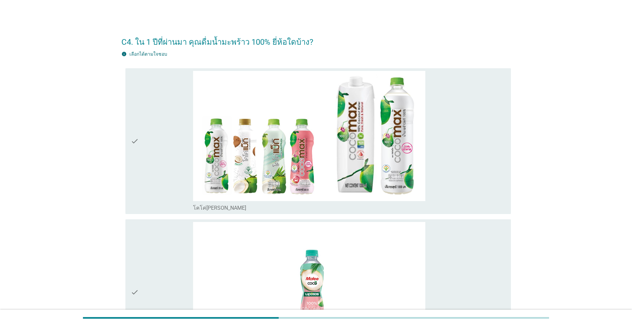
click at [140, 175] on div "check" at bounding box center [162, 141] width 62 height 141
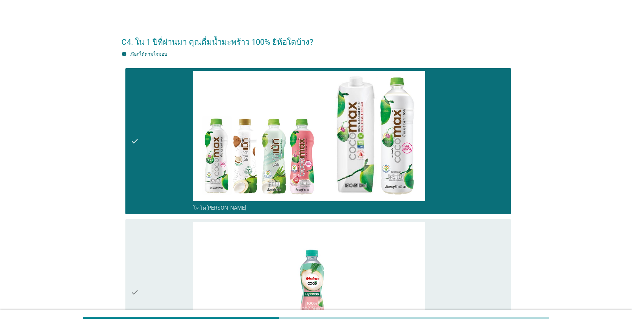
click at [137, 267] on icon "check" at bounding box center [135, 292] width 8 height 141
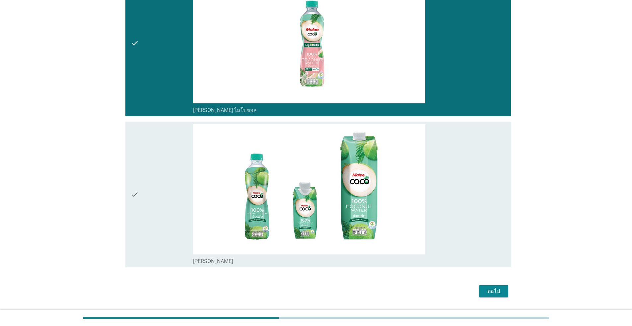
scroll to position [255, 0]
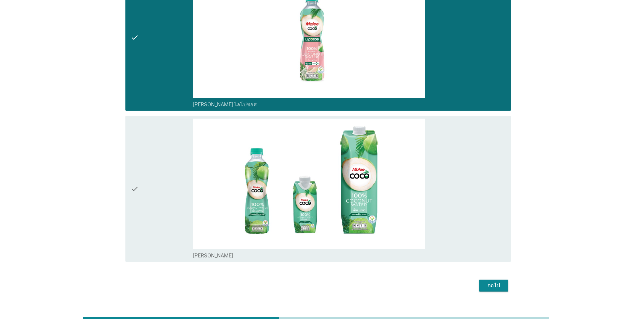
click at [157, 215] on div "check" at bounding box center [162, 189] width 62 height 141
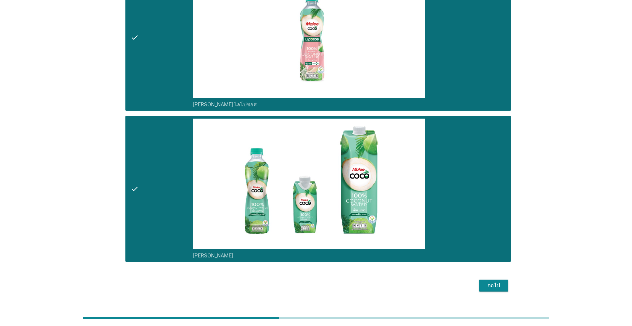
click at [496, 284] on div "ต่อไป" at bounding box center [493, 286] width 19 height 8
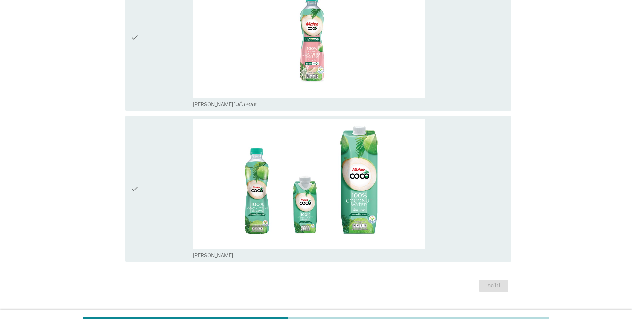
scroll to position [0, 0]
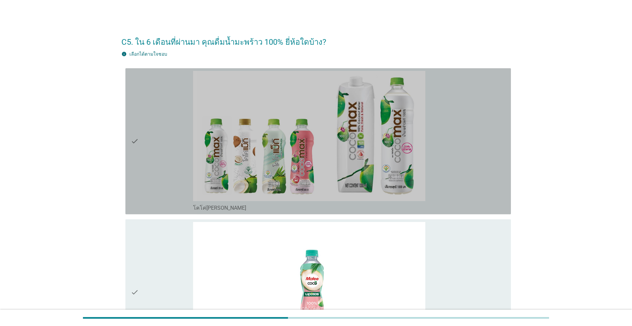
click at [146, 165] on div "check" at bounding box center [162, 141] width 62 height 141
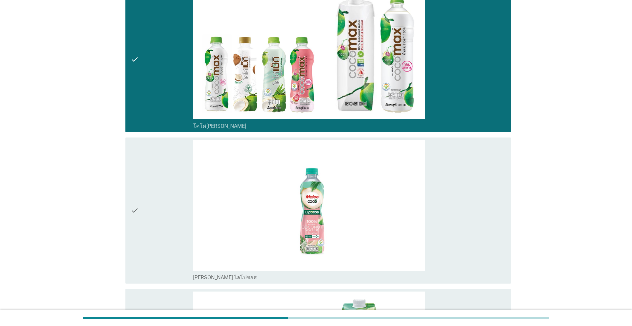
scroll to position [149, 0]
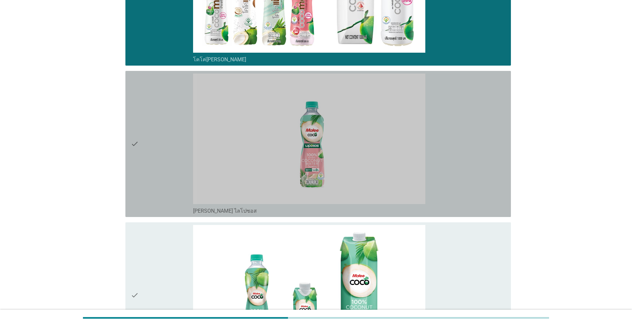
click at [127, 169] on div "check check_box มาลีโคโค่ ไลโปซอส" at bounding box center [317, 144] width 385 height 146
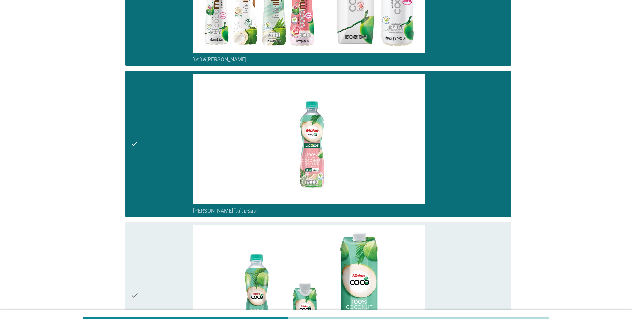
click at [139, 277] on div "check" at bounding box center [162, 295] width 62 height 141
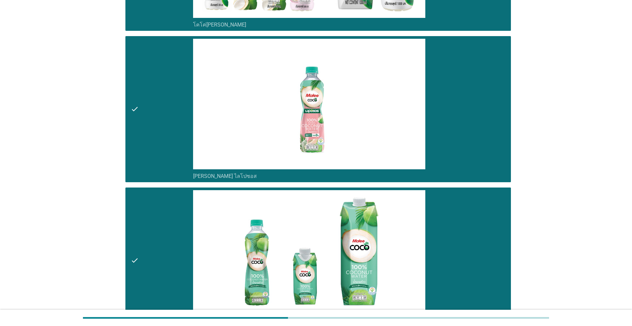
scroll to position [268, 0]
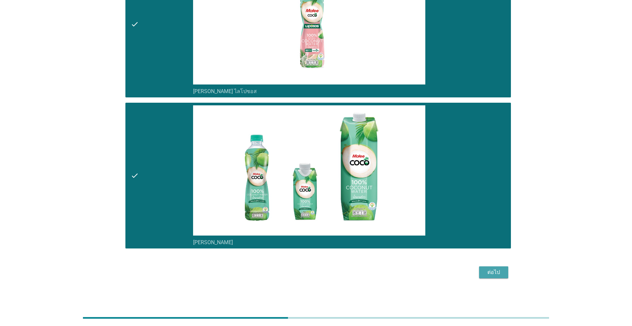
click at [493, 271] on div "ต่อไป" at bounding box center [493, 273] width 19 height 8
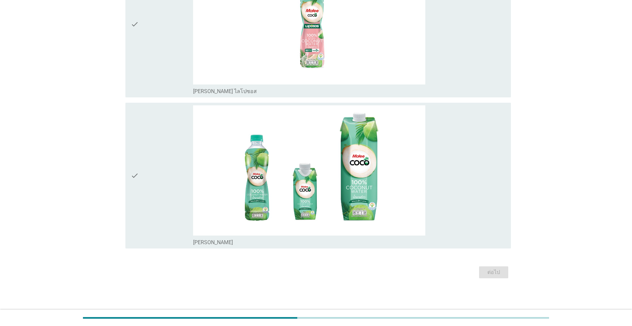
scroll to position [0, 0]
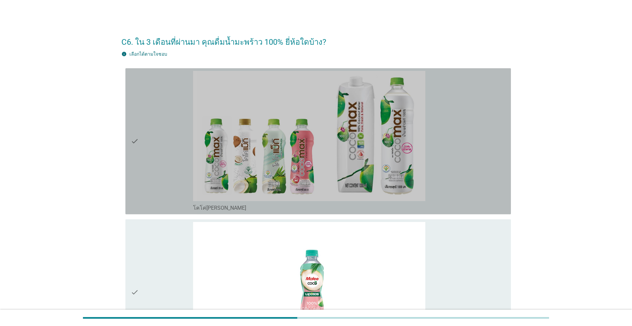
click at [153, 165] on div "check" at bounding box center [162, 141] width 62 height 141
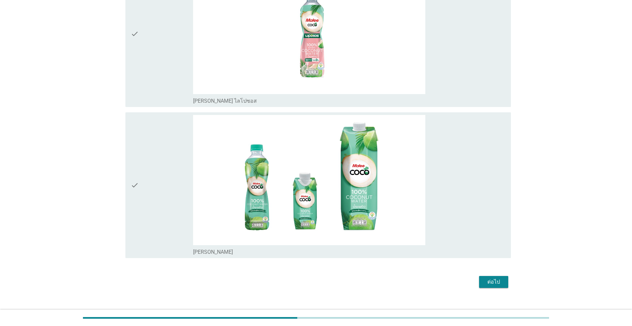
scroll to position [268, 0]
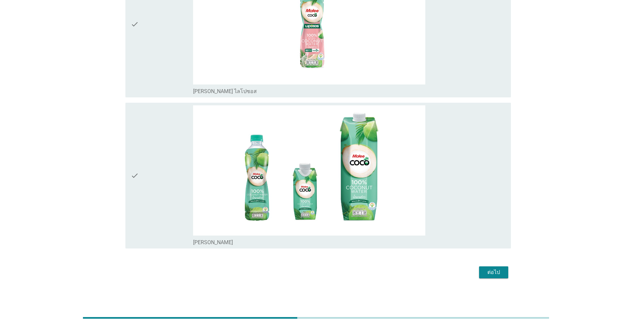
click at [491, 276] on div "ต่อไป" at bounding box center [493, 273] width 19 height 8
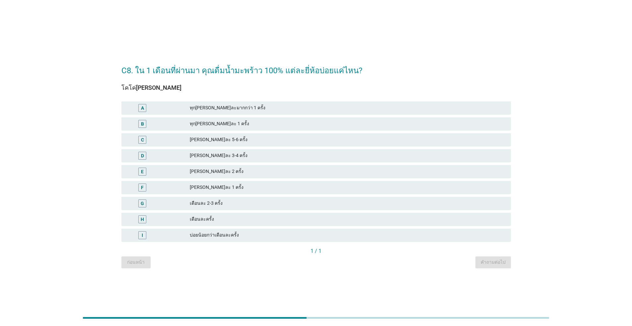
click at [126, 174] on div "E อาทิตย์ละ 2 ครั้ง" at bounding box center [315, 171] width 389 height 13
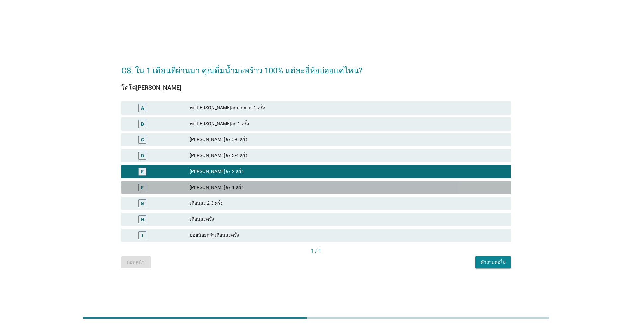
drag, startPoint x: 132, startPoint y: 191, endPoint x: 274, endPoint y: 199, distance: 141.9
click at [132, 191] on div "F" at bounding box center [143, 188] width 32 height 8
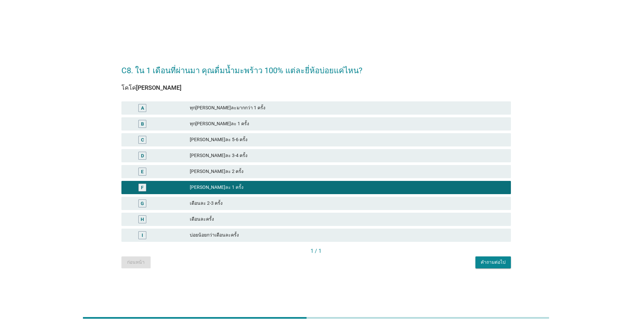
click at [492, 264] on div "คำถามต่อไป" at bounding box center [493, 262] width 25 height 7
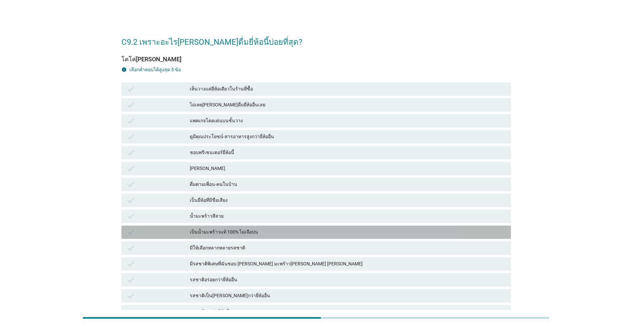
click at [252, 234] on div "เป็นน้ำมะพร้าวแท้ 100% ไม่เจือปน" at bounding box center [348, 233] width 316 height 8
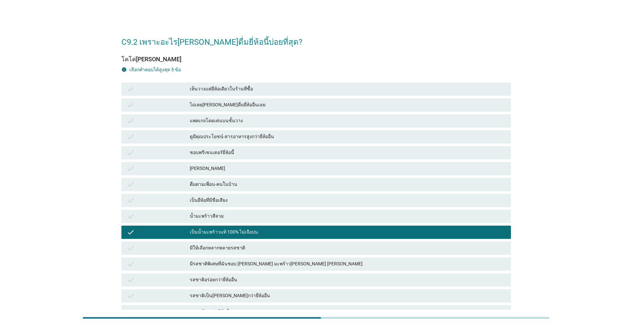
click at [278, 284] on div "รสชาติอร่อยกว่ายี่ห้ออื่น" at bounding box center [348, 280] width 316 height 8
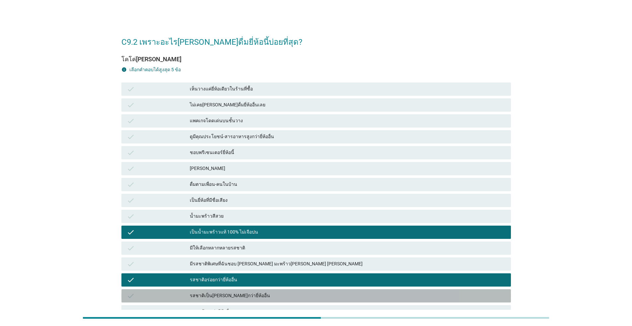
click at [266, 298] on div "รสชาติเป็นธรรมชาติกว่ายี่ห้ออื่น" at bounding box center [348, 296] width 316 height 8
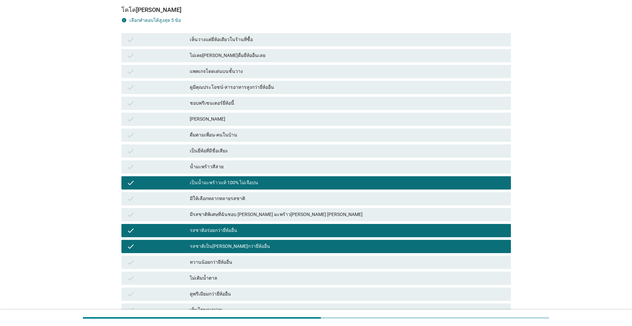
scroll to position [33, 0]
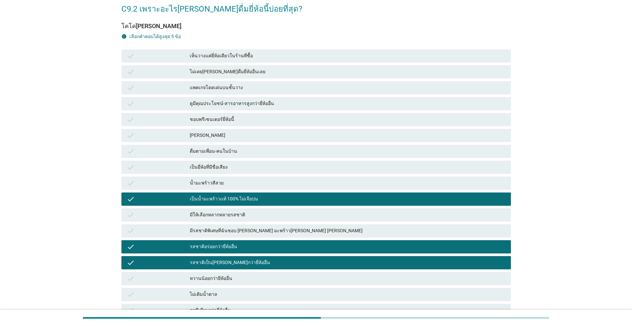
click at [239, 295] on div "ไม่เติมน้ำตาล" at bounding box center [348, 295] width 316 height 8
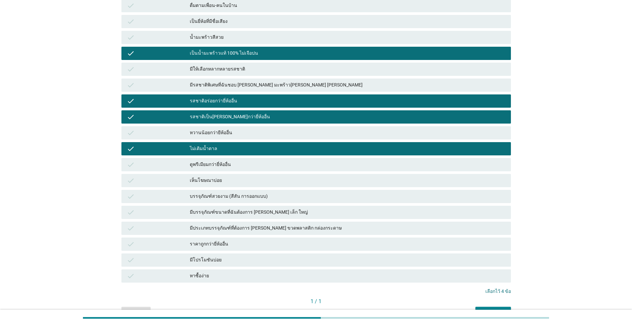
scroll to position [217, 0]
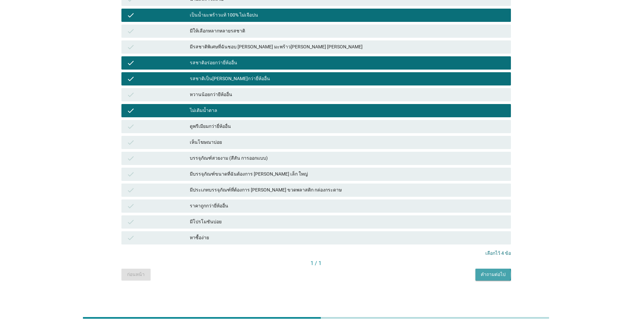
click at [494, 276] on div "คำถามต่อไป" at bounding box center [493, 274] width 25 height 7
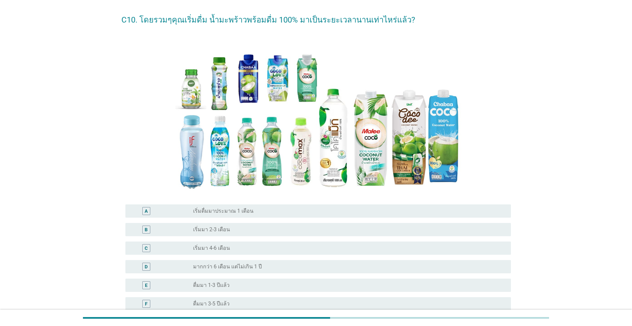
scroll to position [27, 0]
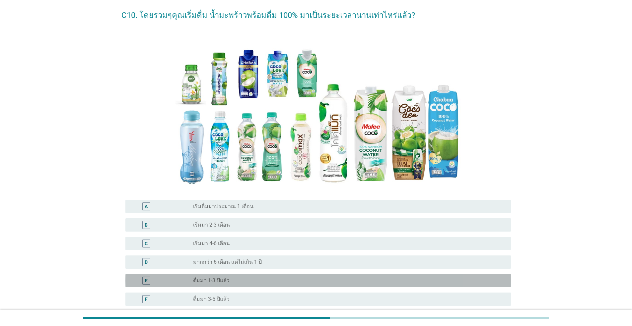
click at [145, 282] on div "E" at bounding box center [146, 281] width 3 height 7
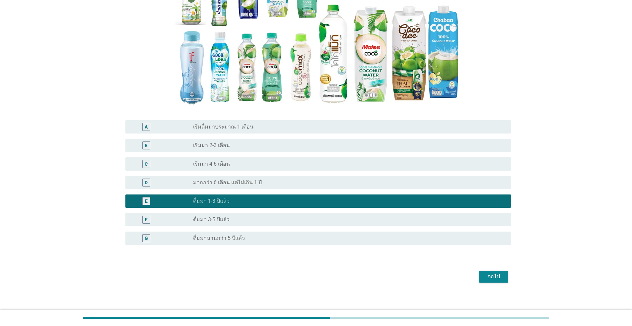
scroll to position [111, 0]
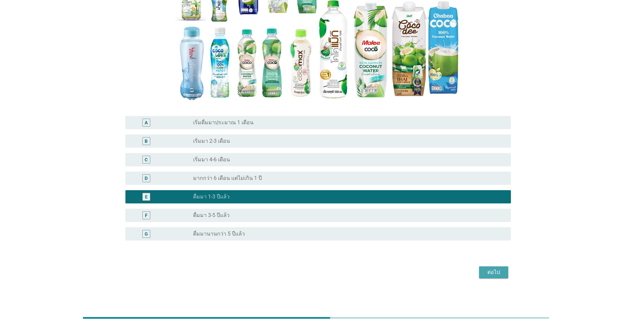
click at [498, 273] on div "ต่อไป" at bounding box center [493, 273] width 19 height 8
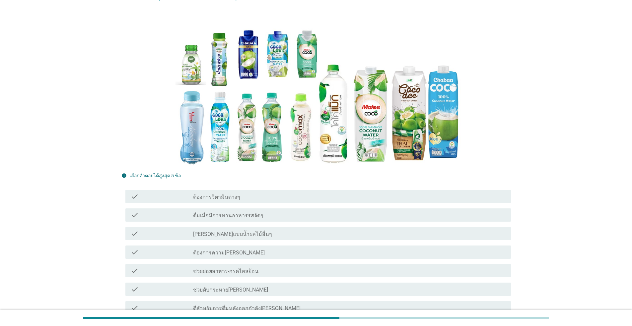
scroll to position [86, 0]
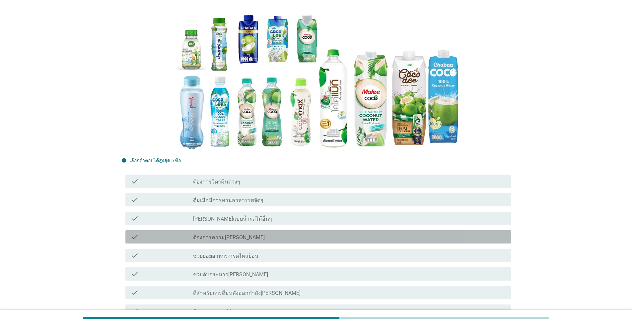
click at [152, 239] on div "check" at bounding box center [162, 237] width 62 height 8
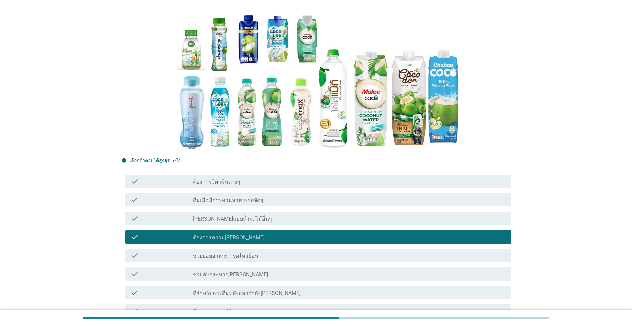
click at [144, 277] on div "check" at bounding box center [162, 274] width 62 height 8
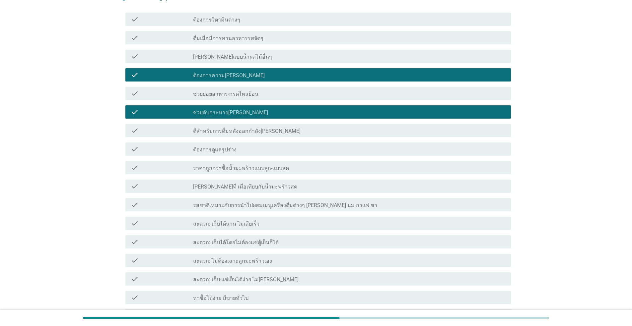
scroll to position [251, 0]
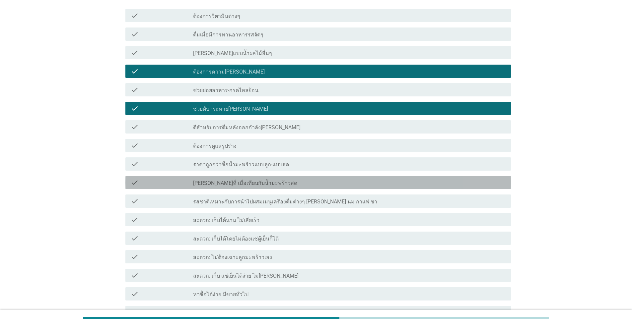
click at [148, 186] on div "check" at bounding box center [162, 183] width 62 height 8
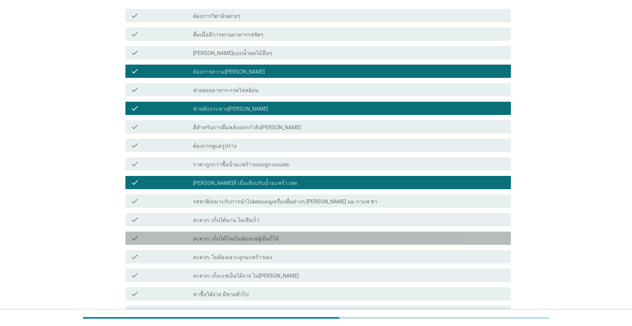
click at [150, 239] on div "check" at bounding box center [162, 239] width 62 height 8
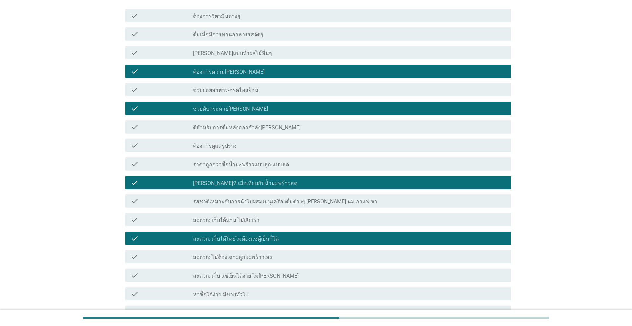
click at [153, 222] on div "check" at bounding box center [162, 220] width 62 height 8
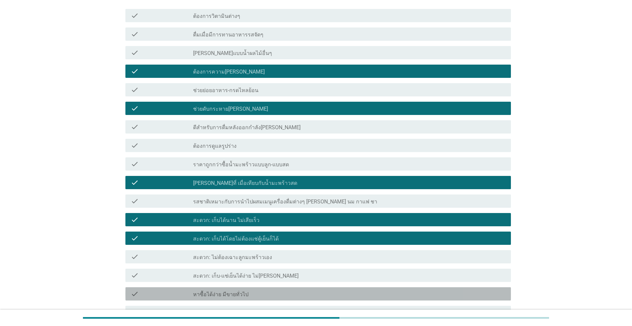
click at [150, 294] on div "check" at bounding box center [162, 294] width 62 height 8
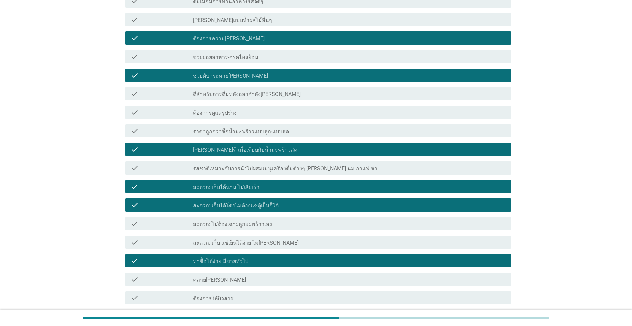
scroll to position [285, 0]
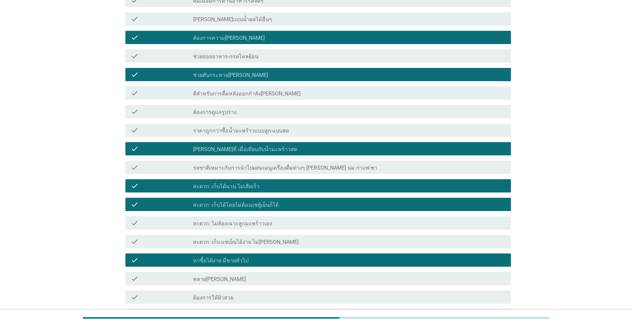
click at [348, 186] on div "check_box_outline_blank สะดวก: เก็บได้นาน ไม่เสียเร็ว" at bounding box center [349, 186] width 312 height 8
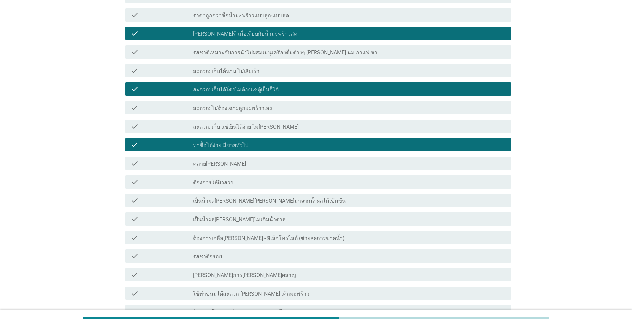
scroll to position [517, 0]
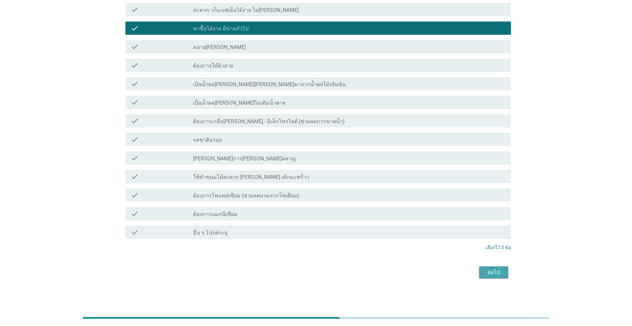
click at [495, 272] on div "ต่อไป" at bounding box center [493, 273] width 19 height 8
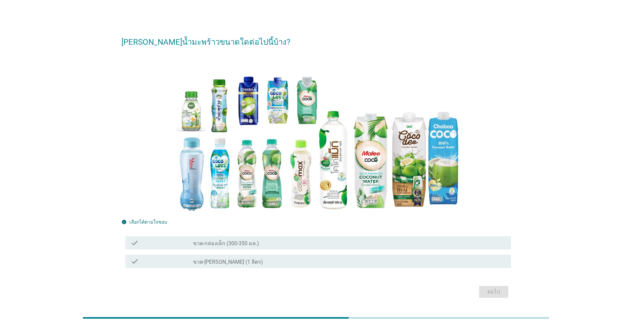
click at [270, 245] on div "check_box_outline_blank ขวด-กล่องเล็ก (300-350 มล.)" at bounding box center [349, 243] width 312 height 8
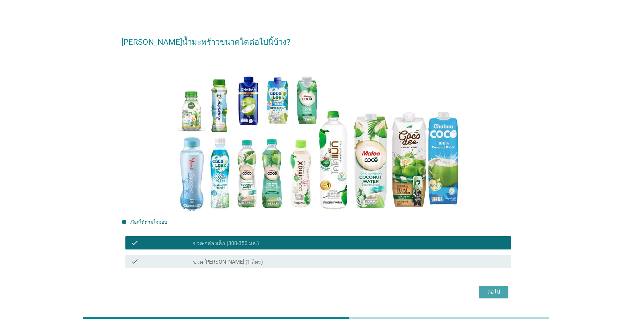
click at [497, 292] on div "ต่อไป" at bounding box center [493, 292] width 19 height 8
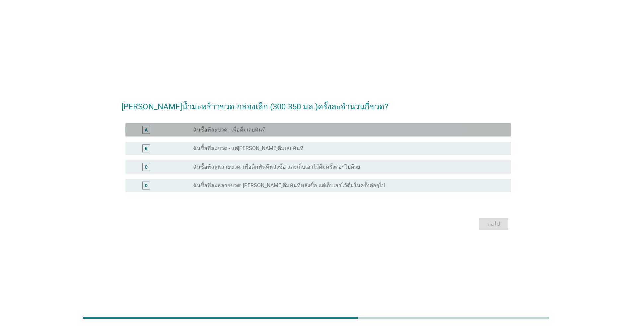
click at [256, 134] on div "A radio_button_unchecked ฉันซื้อทีละขวด - เพื่อดื่มเลยทันที" at bounding box center [317, 129] width 385 height 13
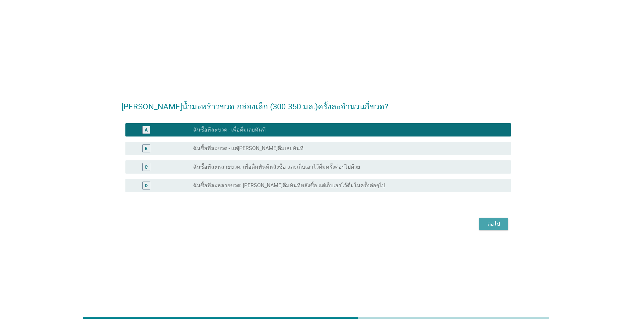
click at [498, 225] on div "ต่อไป" at bounding box center [493, 224] width 19 height 8
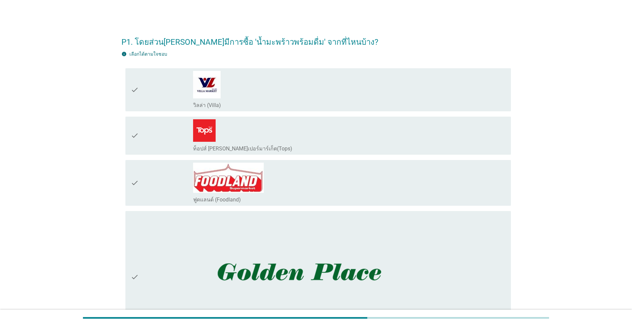
click at [403, 194] on div "check_box_outline_blank ฟูดแลนด์ (Foodland)" at bounding box center [349, 183] width 312 height 40
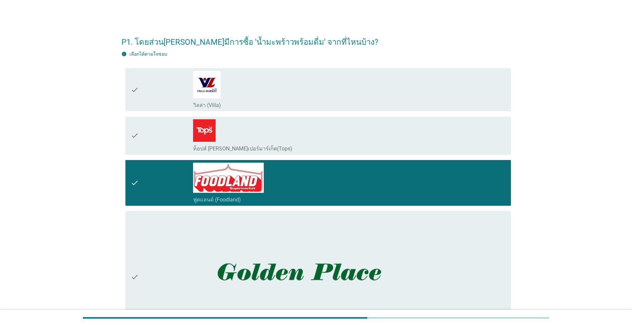
click at [388, 148] on div "check_box_outline_blank ท็อปส์ ซูเปอร์มาร์เก็ต(Tops)" at bounding box center [349, 148] width 312 height 8
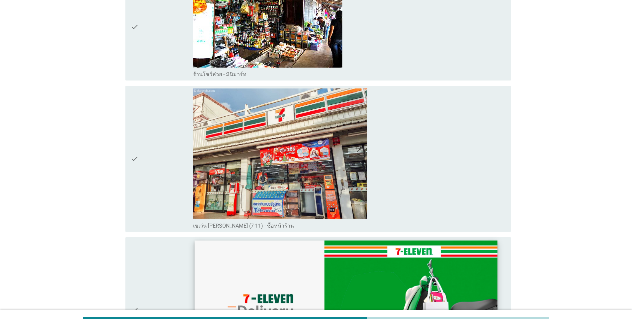
scroll to position [850, 0]
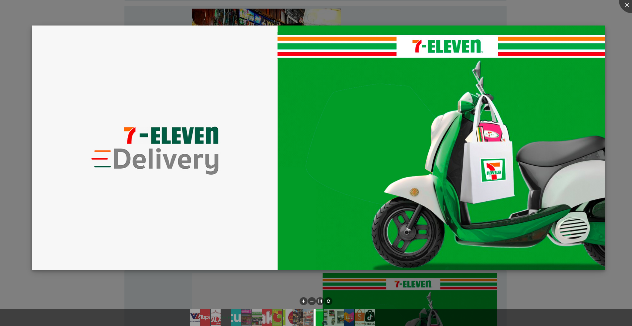
click at [429, 218] on img at bounding box center [318, 148] width 573 height 245
click at [522, 148] on img at bounding box center [318, 148] width 573 height 245
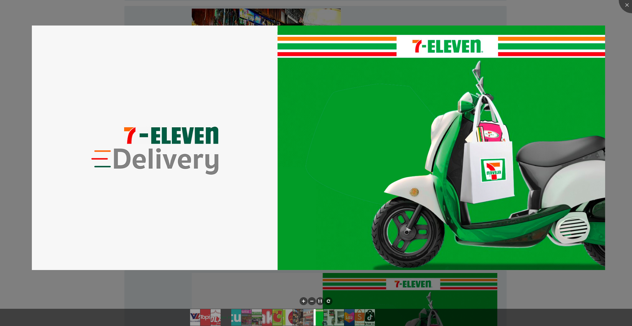
click at [617, 128] on div at bounding box center [316, 163] width 632 height 326
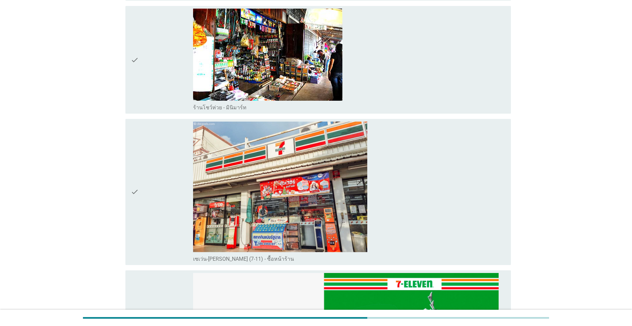
click at [148, 188] on div "check" at bounding box center [162, 192] width 62 height 141
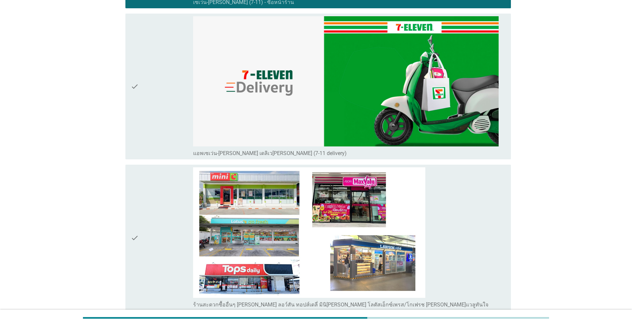
scroll to position [1146, 0]
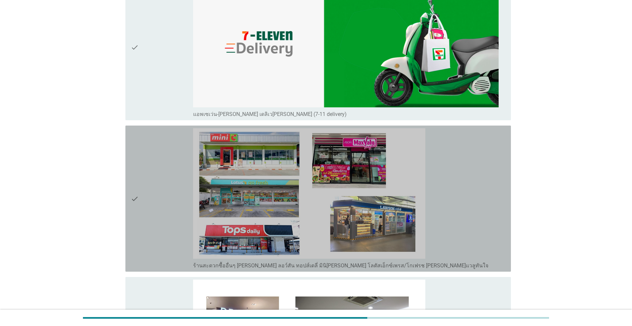
click at [140, 169] on div "check" at bounding box center [162, 198] width 62 height 141
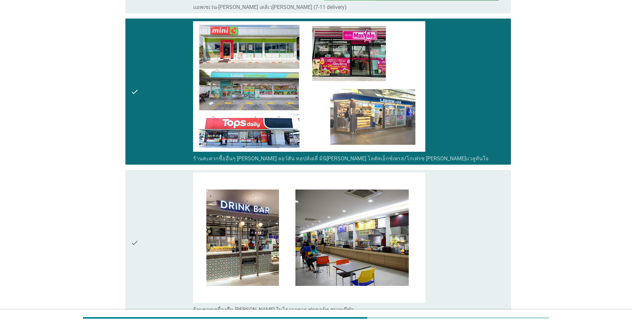
scroll to position [1257, 0]
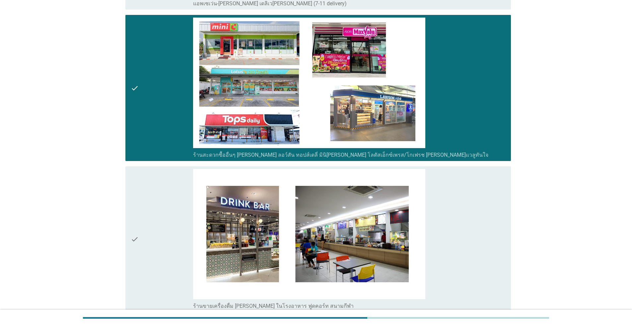
click at [154, 131] on div "check" at bounding box center [162, 88] width 62 height 141
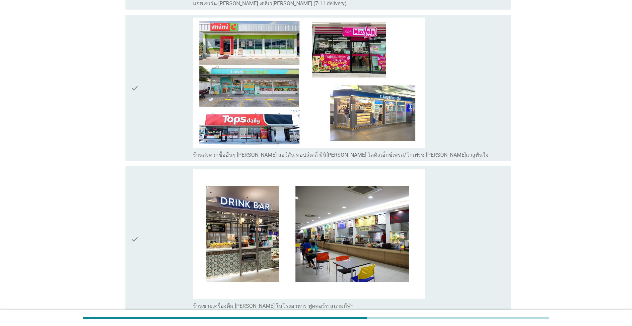
scroll to position [1502, 0]
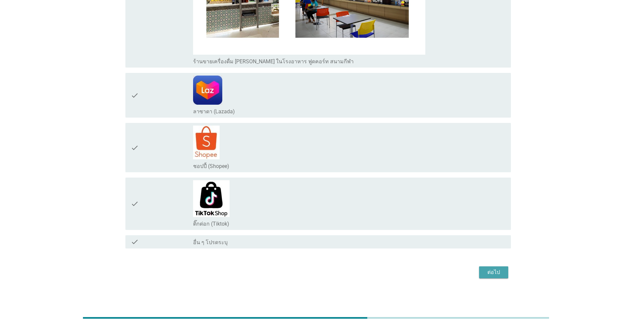
click at [495, 274] on div "ต่อไป" at bounding box center [493, 273] width 19 height 8
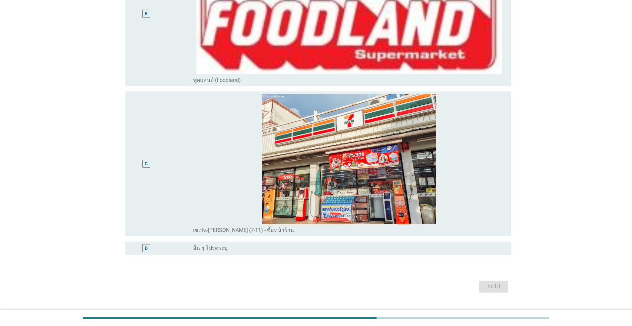
scroll to position [282, 0]
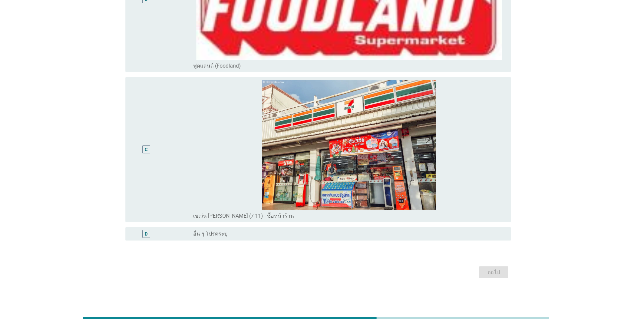
click at [142, 119] on div "C" at bounding box center [146, 150] width 31 height 140
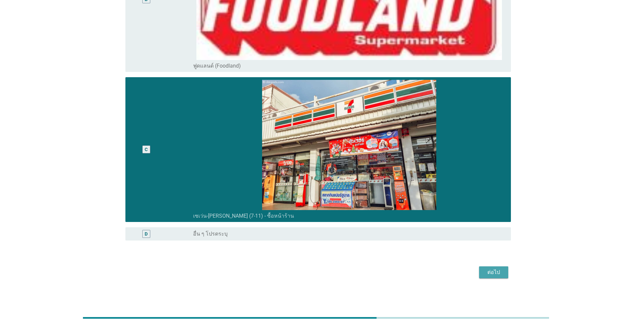
click at [497, 271] on div "ต่อไป" at bounding box center [493, 273] width 19 height 8
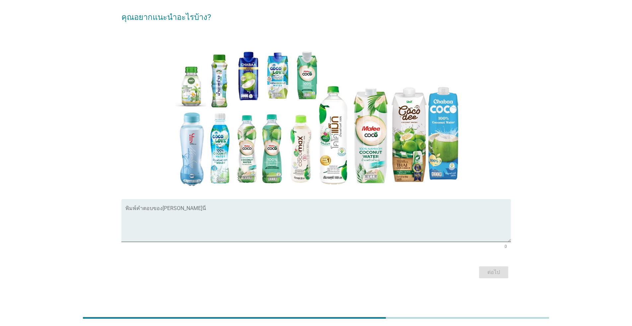
scroll to position [0, 0]
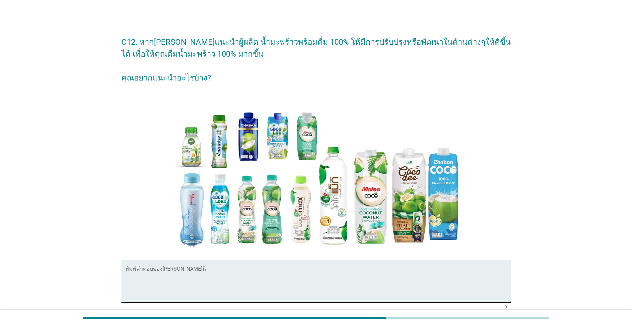
click at [201, 274] on textarea "พิมพ์คำตอบของคุณ ที่นี่" at bounding box center [317, 285] width 385 height 35
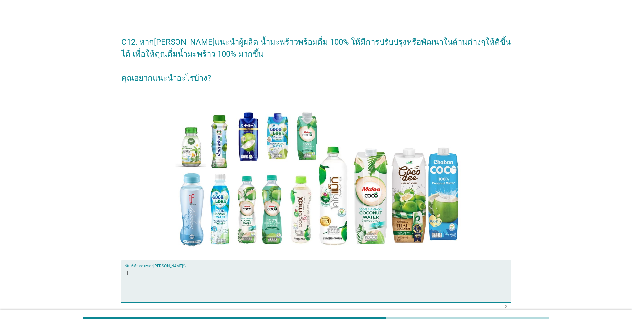
type textarea "i"
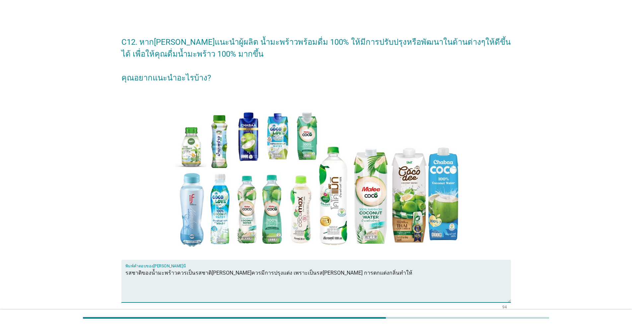
click at [202, 272] on textarea "รสชาติของน้ำมะพร้าวควรเป็นรสชาติที่ไม่ควรมีการปรุงแต่ง เพราะเป็นรสธรรมชาติ การต…" at bounding box center [317, 285] width 385 height 35
click at [249, 272] on textarea "รสชาติของน้ำมะพร้าวควรเป็นรสชาติที่ไม่ควรมีการปรุงแต่ง เพราะเป็นรสธรรมชาติ การต…" at bounding box center [317, 285] width 385 height 35
click at [384, 275] on textarea "รสชาติของน้ำมะพร้าวควรเป็นรสชาติที่ไม่ควรมีการปรุงแต่งใด ๆ ทั้งสิ้น เพราะเป็นรส…" at bounding box center [317, 285] width 385 height 35
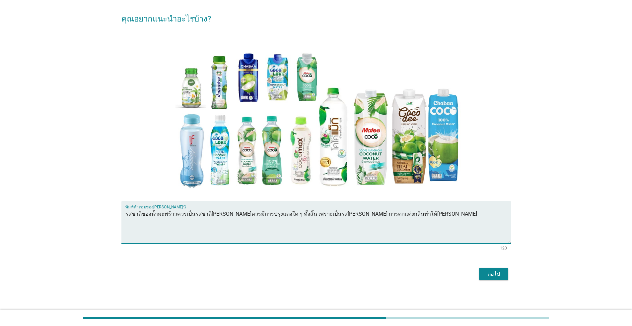
scroll to position [61, 0]
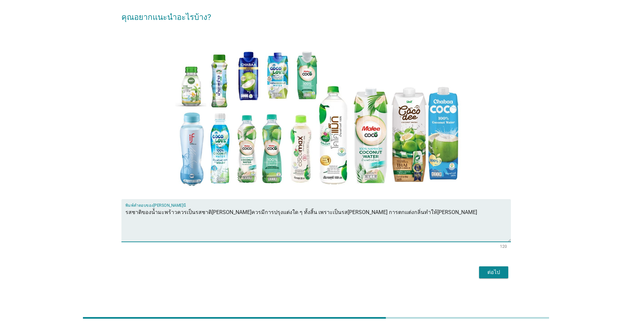
click at [416, 214] on textarea "รสชาติของน้ำมะพร้าวควรเป็นรสชาติที่ไม่ควรมีการปรุงแต่งใด ๆ ทั้งสิ้น เพราะเป็นรส…" at bounding box center [317, 224] width 385 height 35
type textarea "รสชาติของน้ำมะพร้าวควรเป็นรสชาติที่ไม่ควรมีการปรุงแต่งใด ๆ ทั้งสิ้น เพราะเป็นรส…"
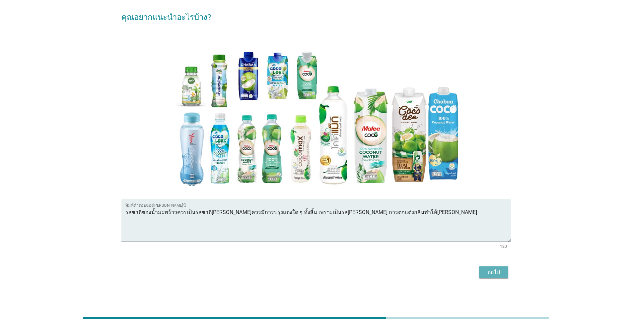
click at [499, 278] on button "ต่อไป" at bounding box center [493, 273] width 29 height 12
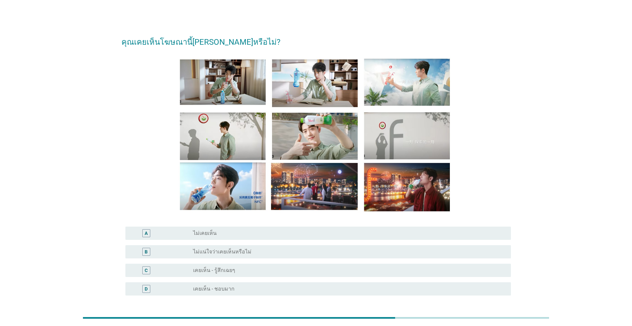
click at [144, 292] on div "D" at bounding box center [146, 289] width 8 height 8
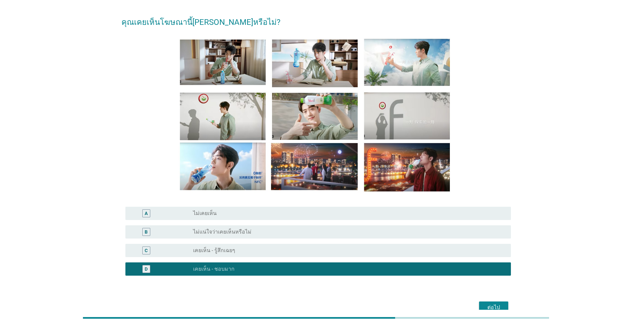
scroll to position [33, 0]
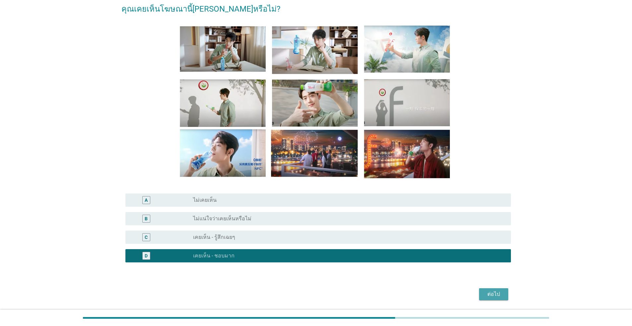
click at [498, 294] on div "ต่อไป" at bounding box center [493, 295] width 19 height 8
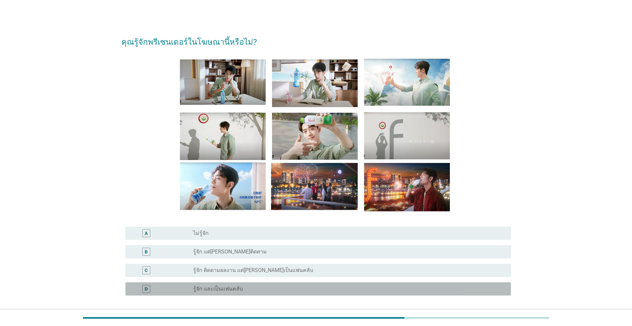
click at [148, 290] on div "D" at bounding box center [146, 289] width 3 height 7
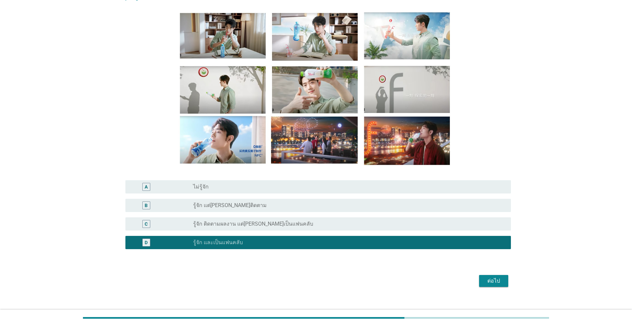
scroll to position [55, 0]
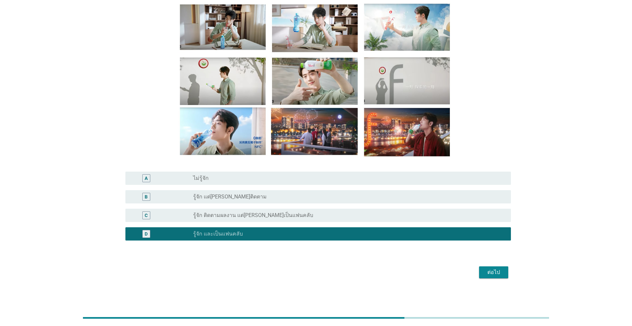
click at [492, 267] on button "ต่อไป" at bounding box center [493, 273] width 29 height 12
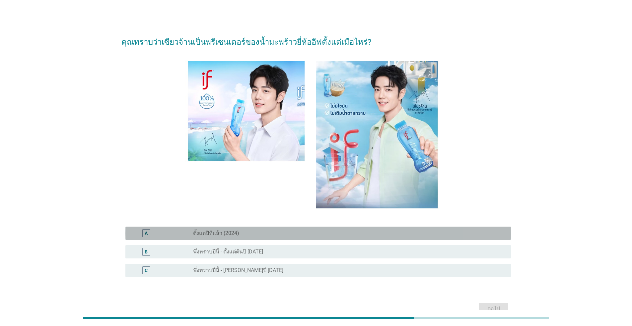
click at [141, 233] on div "A" at bounding box center [146, 234] width 31 height 8
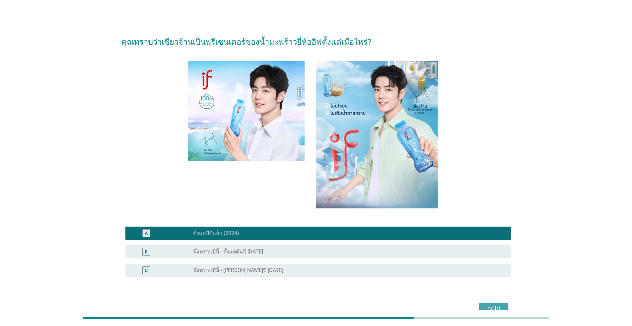
click at [502, 304] on button "ต่อไป" at bounding box center [493, 309] width 29 height 12
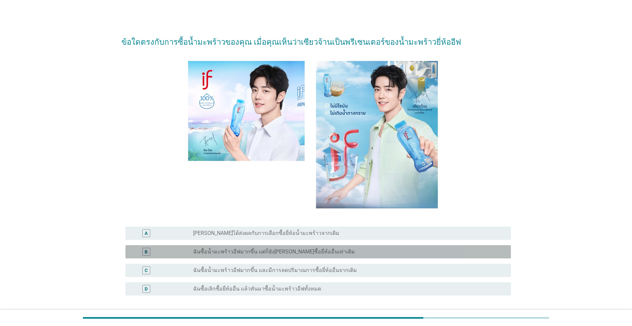
click at [144, 253] on div "B" at bounding box center [146, 252] width 8 height 8
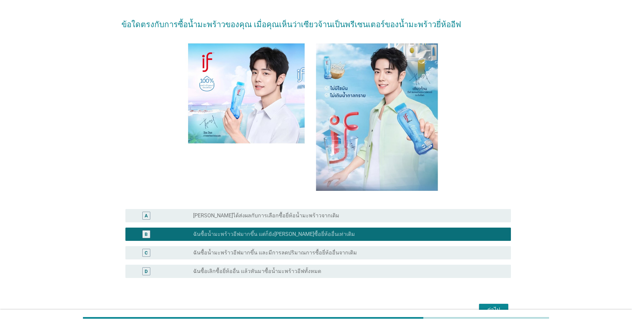
scroll to position [22, 0]
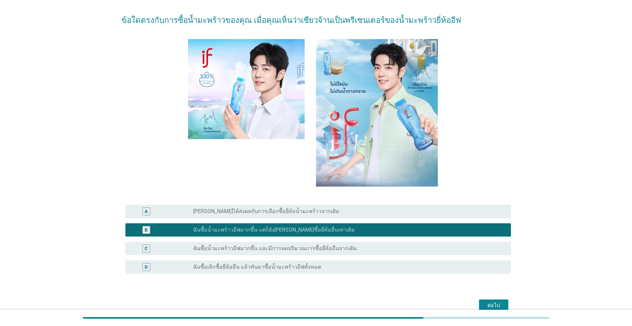
click at [490, 302] on div "ต่อไป" at bounding box center [493, 306] width 19 height 8
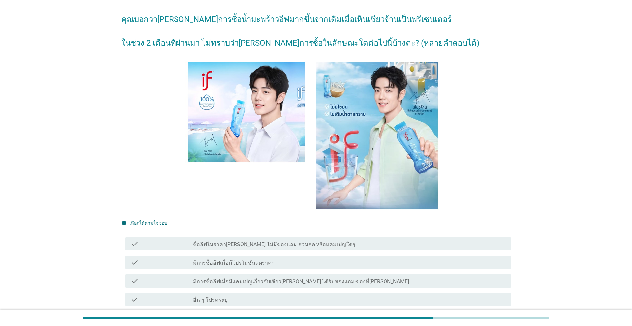
scroll to position [33, 0]
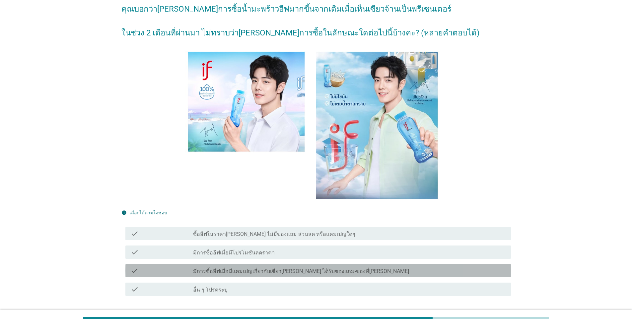
click at [128, 274] on div "check check_box_outline_blank มีการซื้ออีฟเมื่อมีแคมเปญเกี่ยวกับเซียวจ้าน เช่น …" at bounding box center [317, 270] width 385 height 13
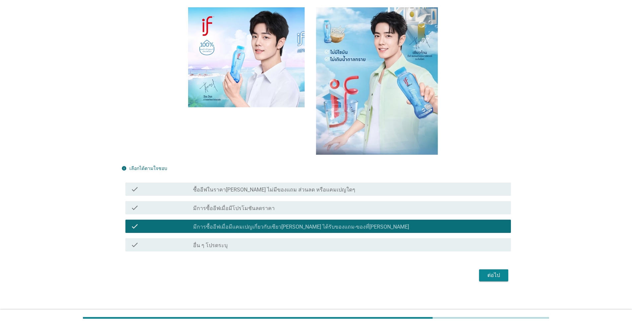
scroll to position [81, 0]
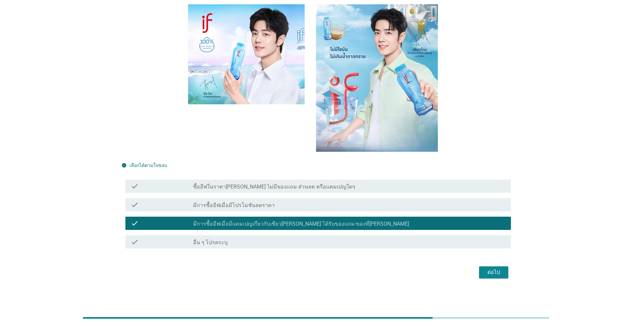
click at [134, 187] on icon "check" at bounding box center [135, 186] width 8 height 8
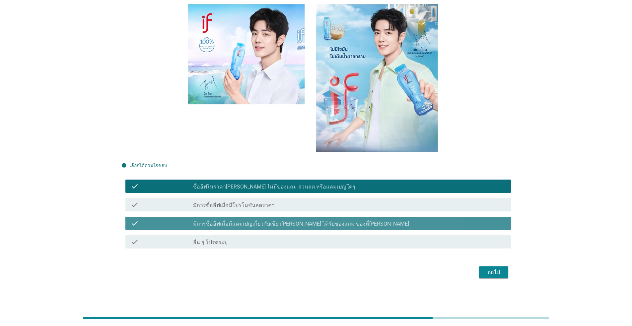
click at [136, 223] on icon "check" at bounding box center [135, 224] width 8 height 8
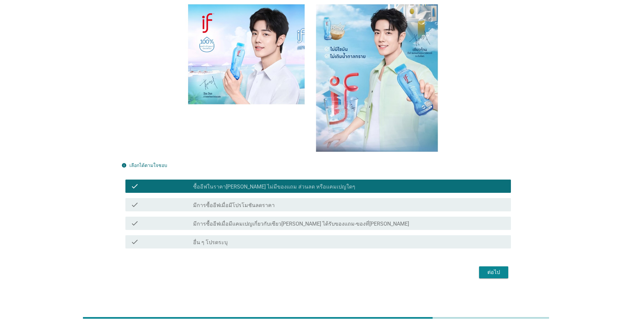
click at [493, 274] on div "ต่อไป" at bounding box center [493, 273] width 19 height 8
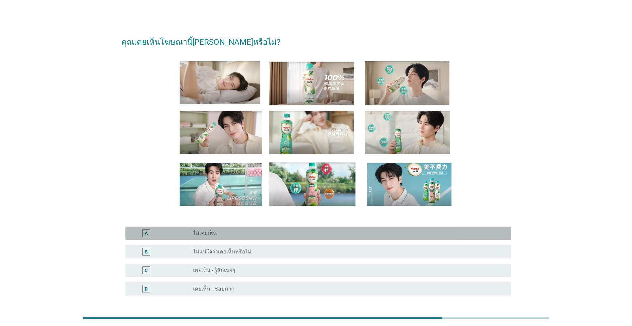
click at [148, 236] on div "A" at bounding box center [146, 234] width 8 height 8
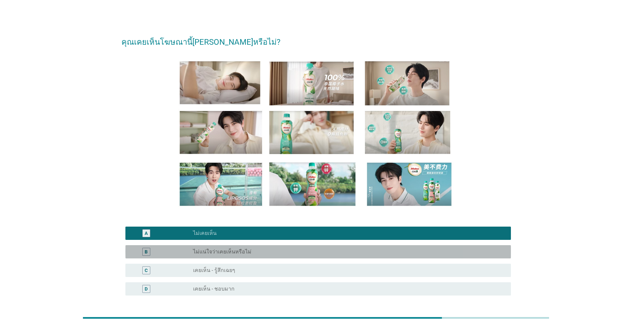
click at [166, 248] on div "B" at bounding box center [162, 252] width 62 height 8
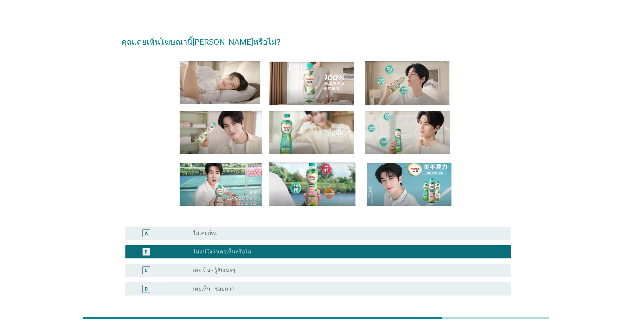
click at [245, 238] on div "A radio_button_unchecked ไม่เคยเห็น" at bounding box center [317, 233] width 385 height 13
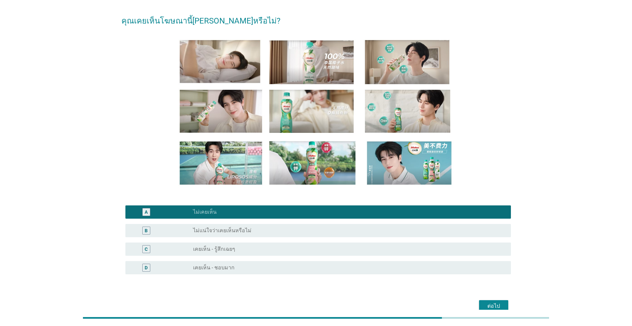
scroll to position [22, 0]
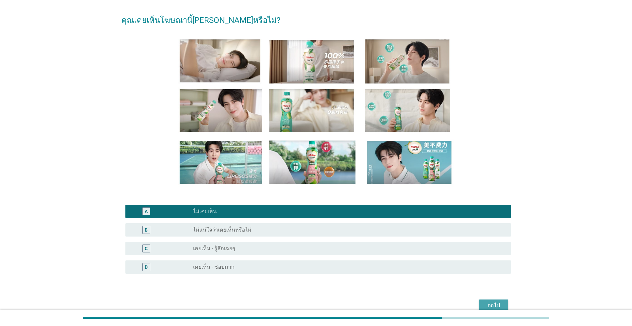
click at [496, 303] on div "ต่อไป" at bounding box center [493, 306] width 19 height 8
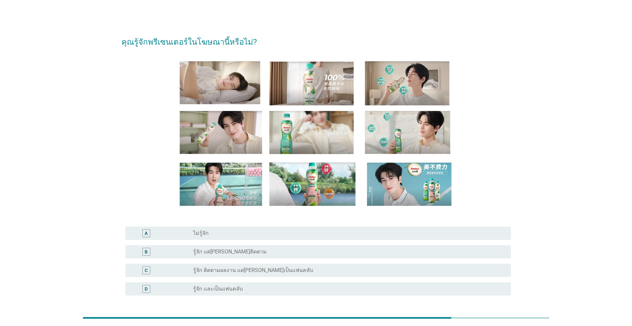
click at [236, 236] on div "radio_button_unchecked ไม่รู้จัก" at bounding box center [346, 233] width 307 height 7
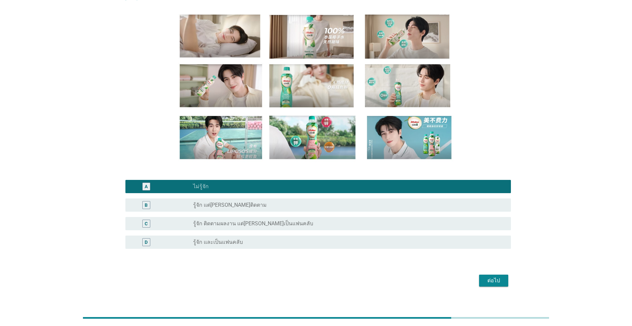
scroll to position [55, 0]
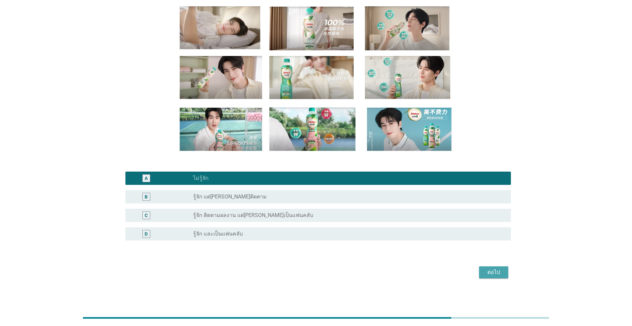
click at [495, 275] on div "ต่อไป" at bounding box center [493, 273] width 19 height 8
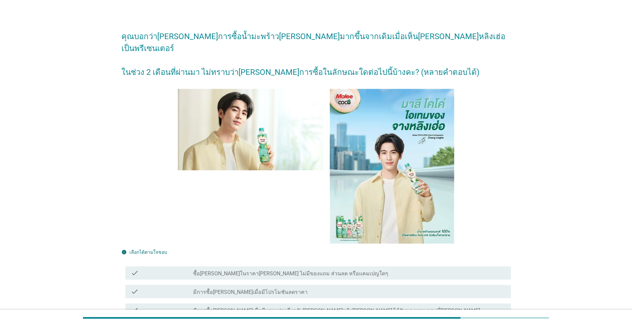
scroll to position [47, 0]
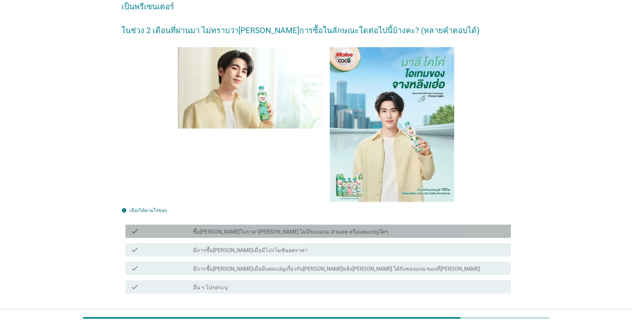
click at [268, 229] on label "ซื้อมาลีโคโค่ในราคาปกติ ไม่มีของแถม ส่วนลด หรือแคมเปญใดๆ" at bounding box center [290, 232] width 195 height 7
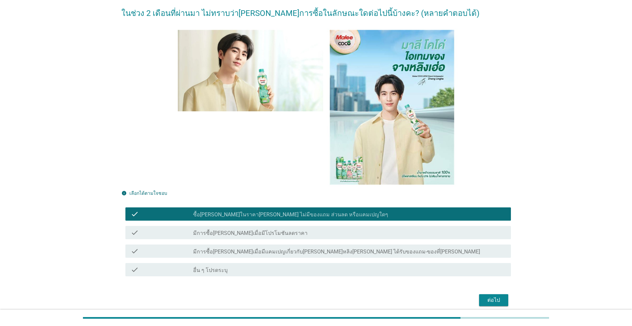
scroll to position [81, 0]
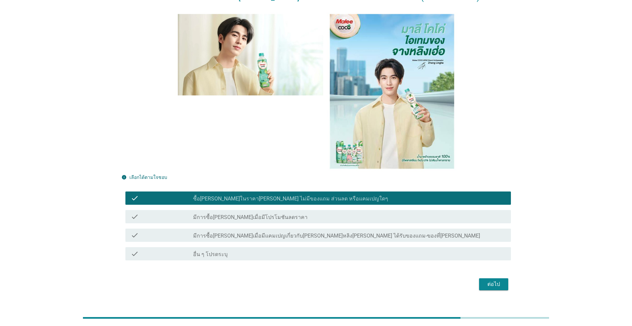
click at [494, 281] on div "ต่อไป" at bounding box center [493, 285] width 19 height 8
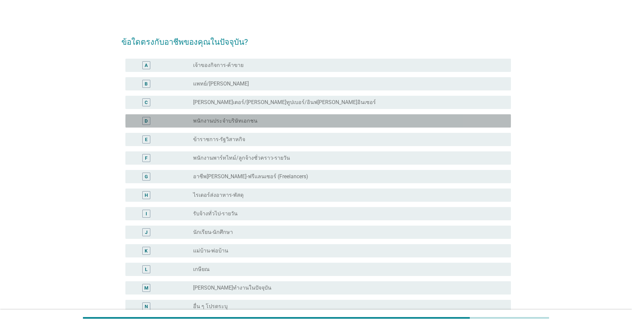
click at [259, 121] on div "radio_button_unchecked พนักงานประจำบริษัทเอกชน" at bounding box center [346, 121] width 307 height 7
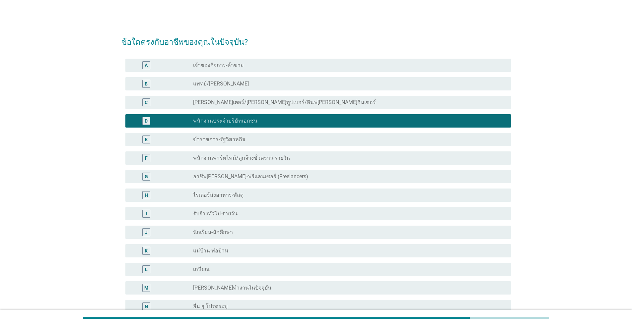
scroll to position [72, 0]
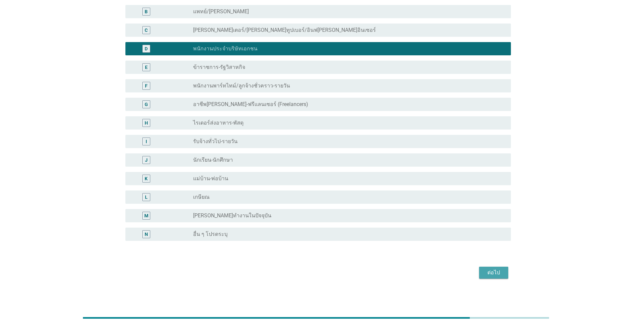
click at [499, 273] on div "ต่อไป" at bounding box center [493, 273] width 19 height 8
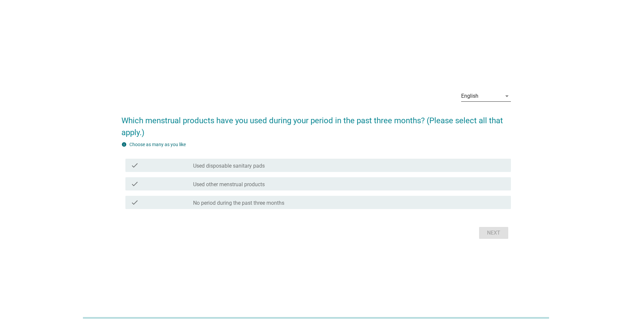
click at [507, 95] on icon "arrow_drop_down" at bounding box center [507, 96] width 8 height 8
click at [489, 119] on div "ภาษาไทย" at bounding box center [485, 117] width 39 height 8
click at [301, 163] on div "check_box_outline_blank ผ้าอนามัยใช้แล้วทิ้ง" at bounding box center [349, 166] width 312 height 8
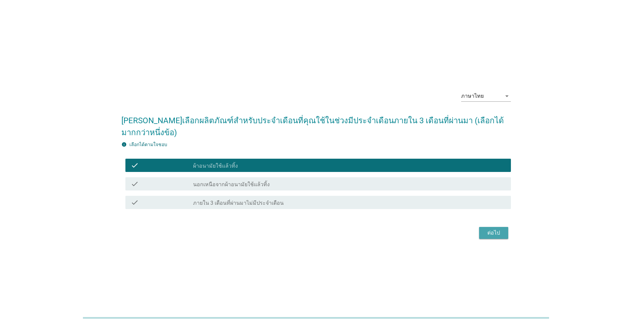
click at [491, 229] on div "ต่อไป" at bounding box center [493, 233] width 19 height 8
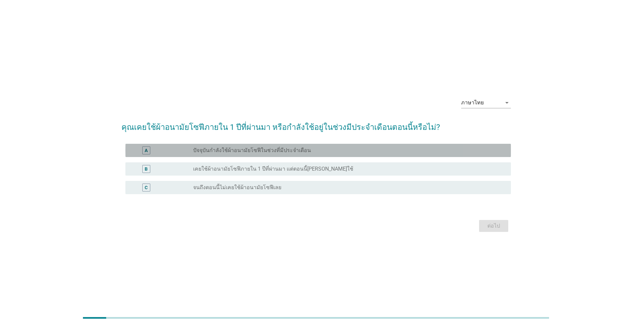
click at [358, 155] on div "A radio_button_unchecked ปัจจุบันกำลังใช้ผ้าอนามัยโซฟีในช่วงที่มีประจำเดือน" at bounding box center [317, 150] width 385 height 13
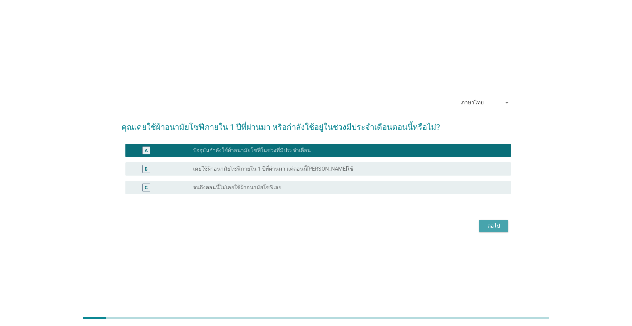
click at [497, 224] on div "ต่อไป" at bounding box center [493, 226] width 19 height 8
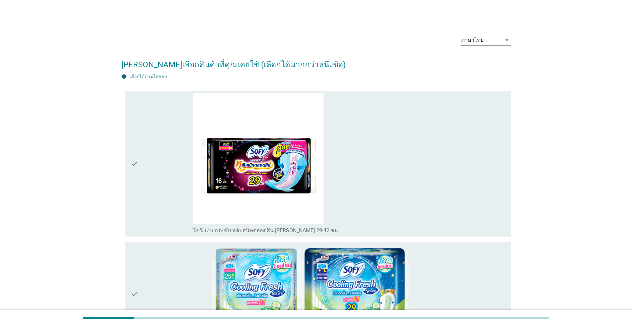
click at [158, 198] on div "check" at bounding box center [162, 164] width 62 height 141
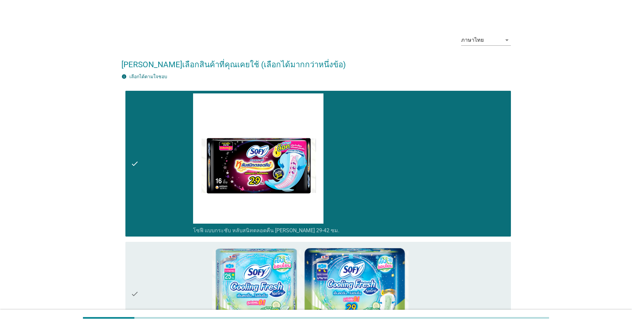
click at [156, 275] on div "check" at bounding box center [162, 294] width 62 height 99
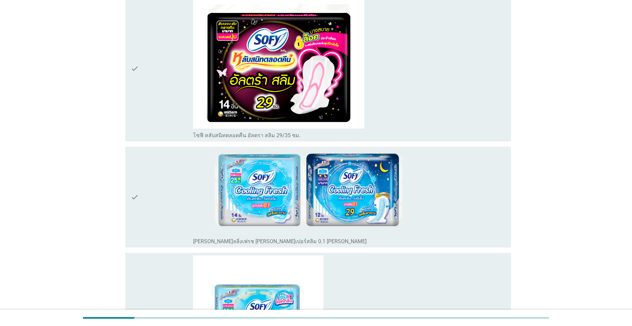
scroll to position [894, 0]
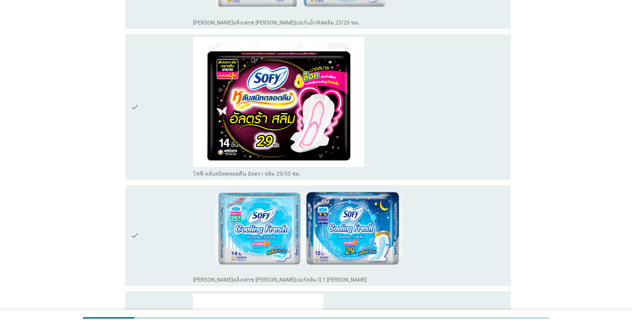
click at [155, 152] on div "check" at bounding box center [162, 107] width 62 height 141
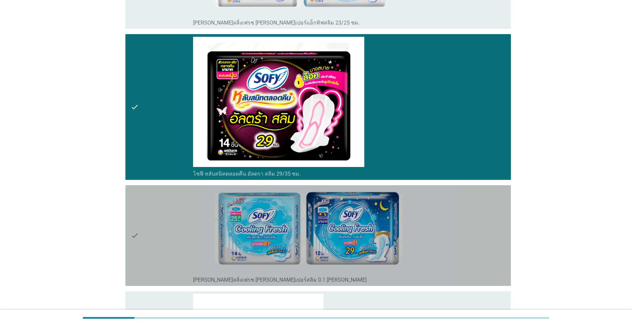
click at [154, 244] on div "check" at bounding box center [162, 236] width 62 height 96
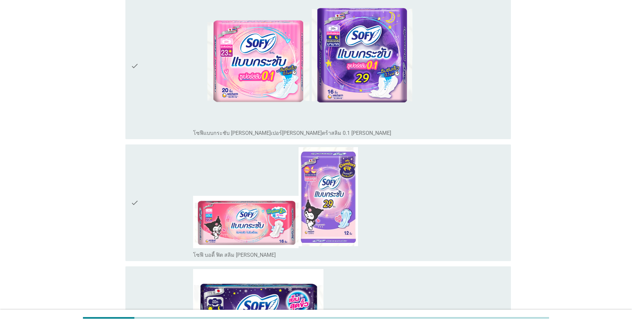
scroll to position [2949, 0]
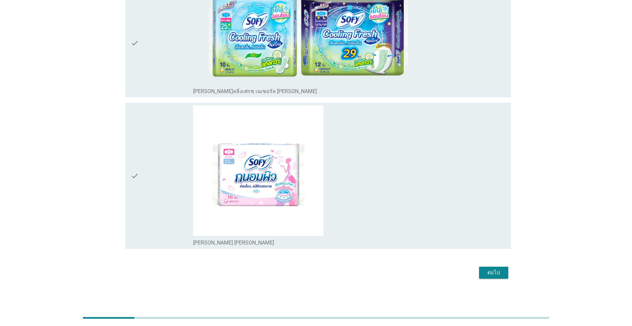
click at [153, 164] on div "check" at bounding box center [162, 175] width 62 height 141
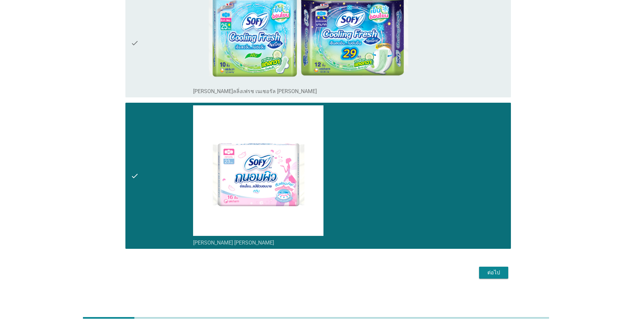
click at [498, 270] on div "ต่อไป" at bounding box center [493, 273] width 19 height 8
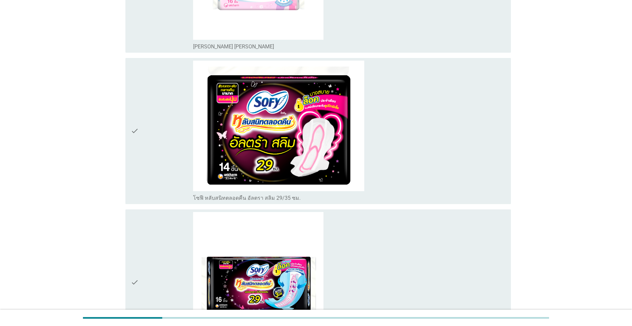
scroll to position [410, 0]
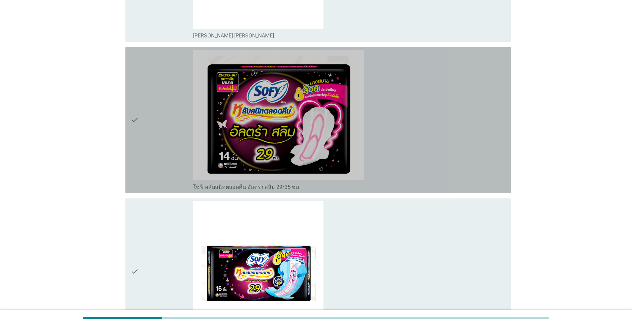
click at [149, 166] on div "check" at bounding box center [162, 120] width 62 height 141
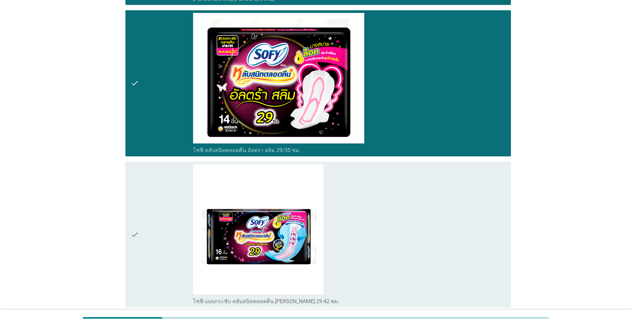
scroll to position [516, 0]
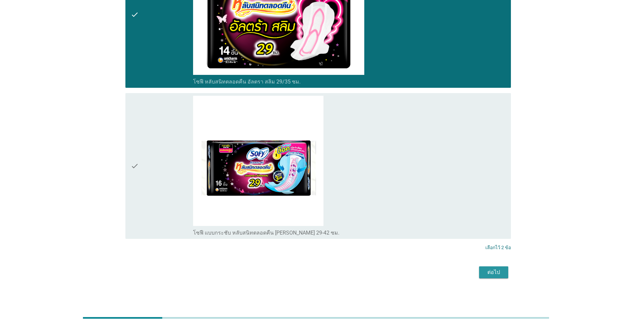
click at [494, 274] on div "ต่อไป" at bounding box center [493, 273] width 19 height 8
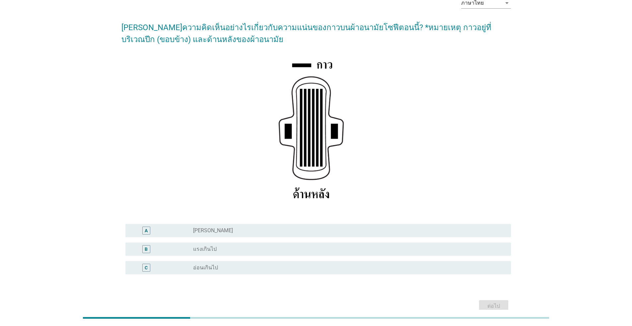
scroll to position [33, 0]
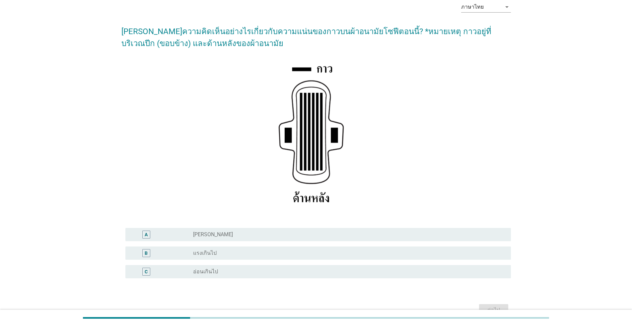
click at [136, 257] on div "B" at bounding box center [146, 253] width 31 height 8
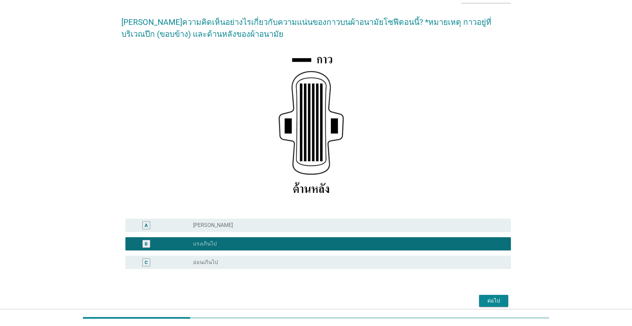
scroll to position [38, 0]
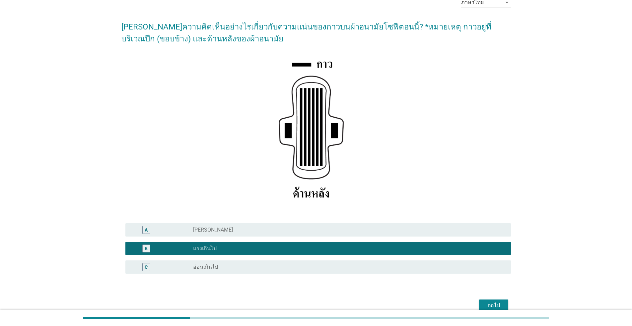
click at [498, 302] on button "ต่อไป" at bounding box center [493, 306] width 29 height 12
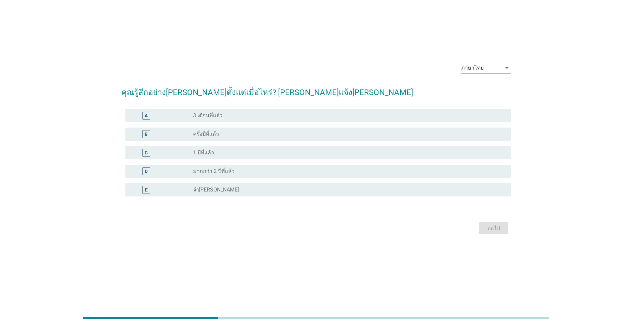
scroll to position [0, 0]
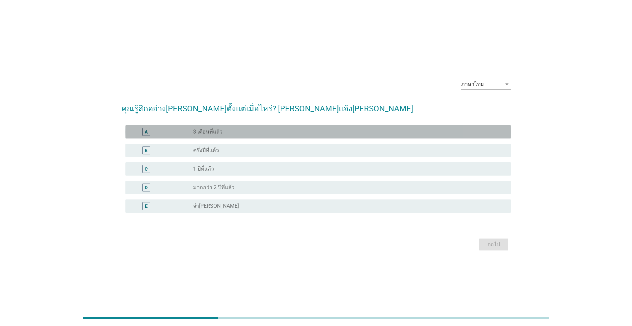
click at [136, 131] on div "A" at bounding box center [146, 132] width 31 height 8
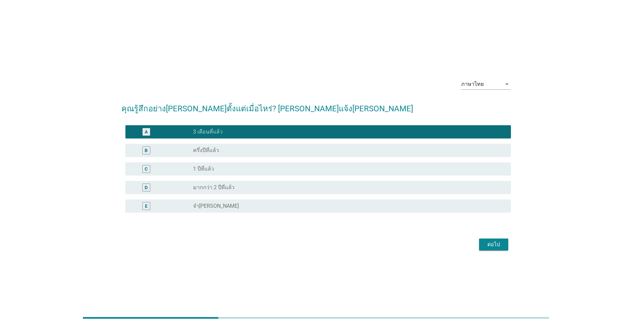
click at [499, 241] on div "ต่อไป" at bounding box center [493, 245] width 19 height 8
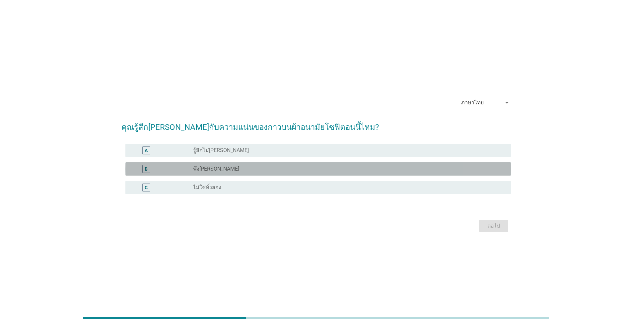
click at [131, 167] on div "B" at bounding box center [146, 169] width 31 height 8
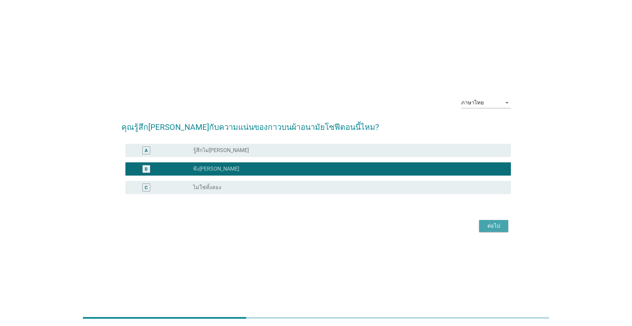
click at [490, 226] on div "ต่อไป" at bounding box center [493, 226] width 19 height 8
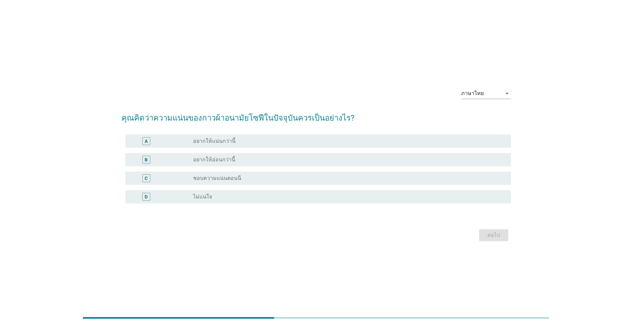
click at [132, 181] on div "C" at bounding box center [146, 178] width 31 height 8
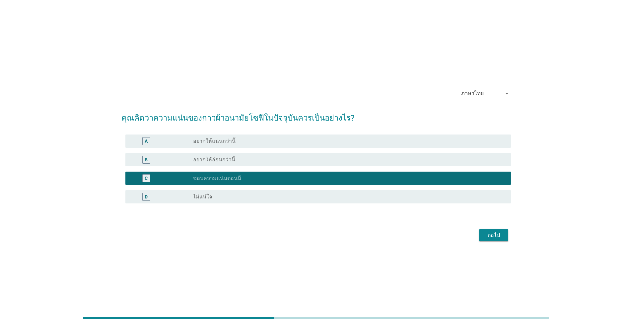
click at [499, 236] on div "ต่อไป" at bounding box center [493, 236] width 19 height 8
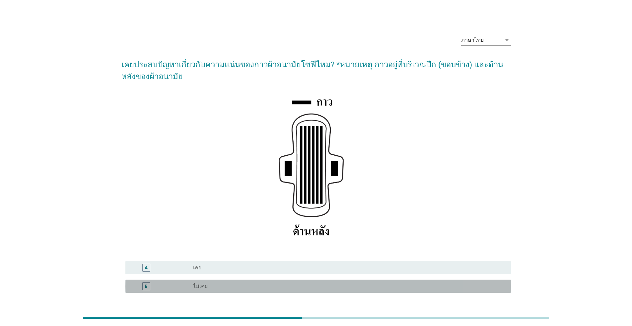
click at [133, 286] on div "B" at bounding box center [146, 287] width 31 height 8
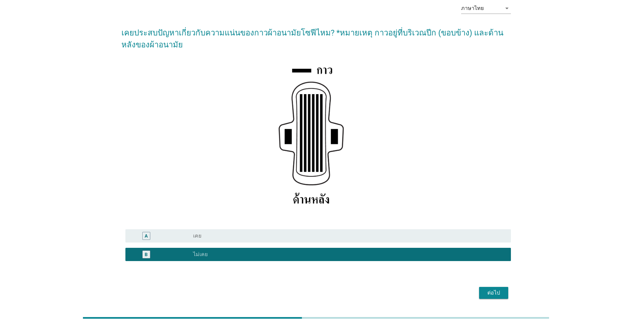
scroll to position [33, 0]
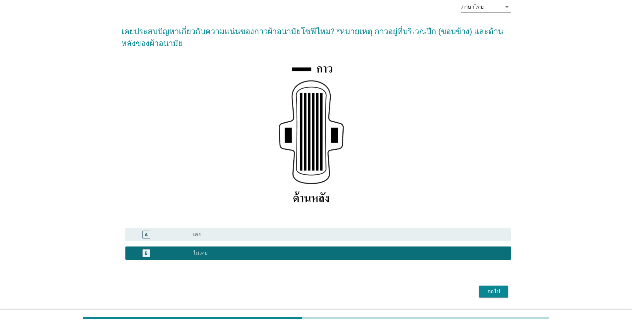
click at [492, 289] on div "ต่อไป" at bounding box center [493, 292] width 19 height 8
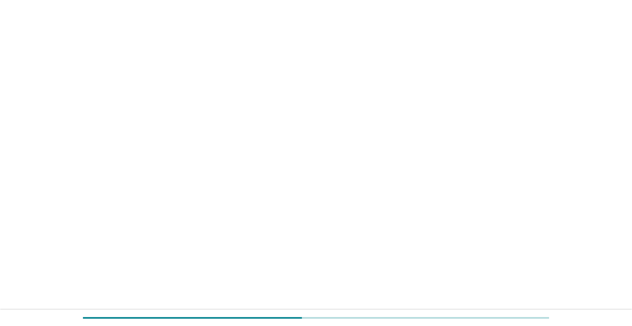
scroll to position [0, 0]
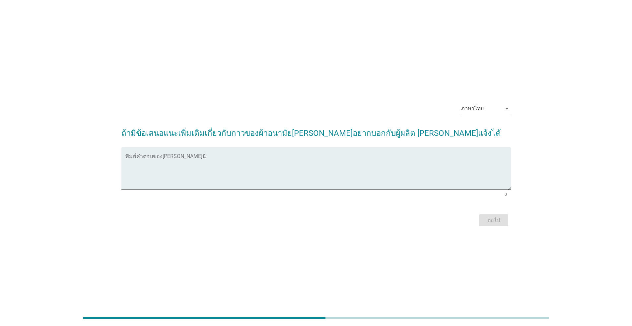
click at [235, 157] on textarea "พิมพ์คำตอบของคุณ ที่นี่" at bounding box center [317, 172] width 385 height 35
type textarea "ด"
type textarea "ก"
drag, startPoint x: 237, startPoint y: 160, endPoint x: 119, endPoint y: 158, distance: 117.8
click at [119, 158] on div "ภาษาไทย arrow_drop_down ถ้ามีข้อเสนอแนะเพิ่มเติมเกี่ยวกับกาวของผ้าอนามัย[PERSON…" at bounding box center [316, 163] width 400 height 141
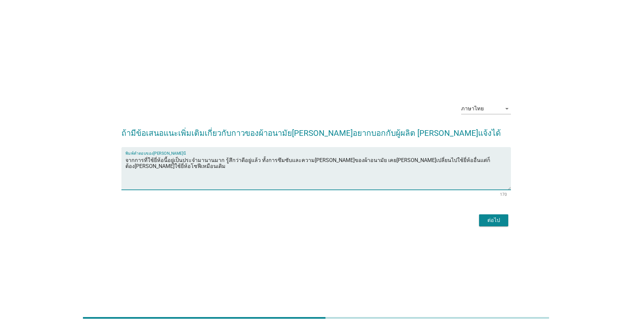
type textarea "จากการที่ใช้ยี่ห้อนี้อยู่เป็นประจำมานานมาก รู้สึกว่าดีอยู่แล้ว ทั้งการซึมซับและ…"
click at [491, 218] on div "ต่อไป" at bounding box center [493, 221] width 19 height 8
